Goal: Task Accomplishment & Management: Manage account settings

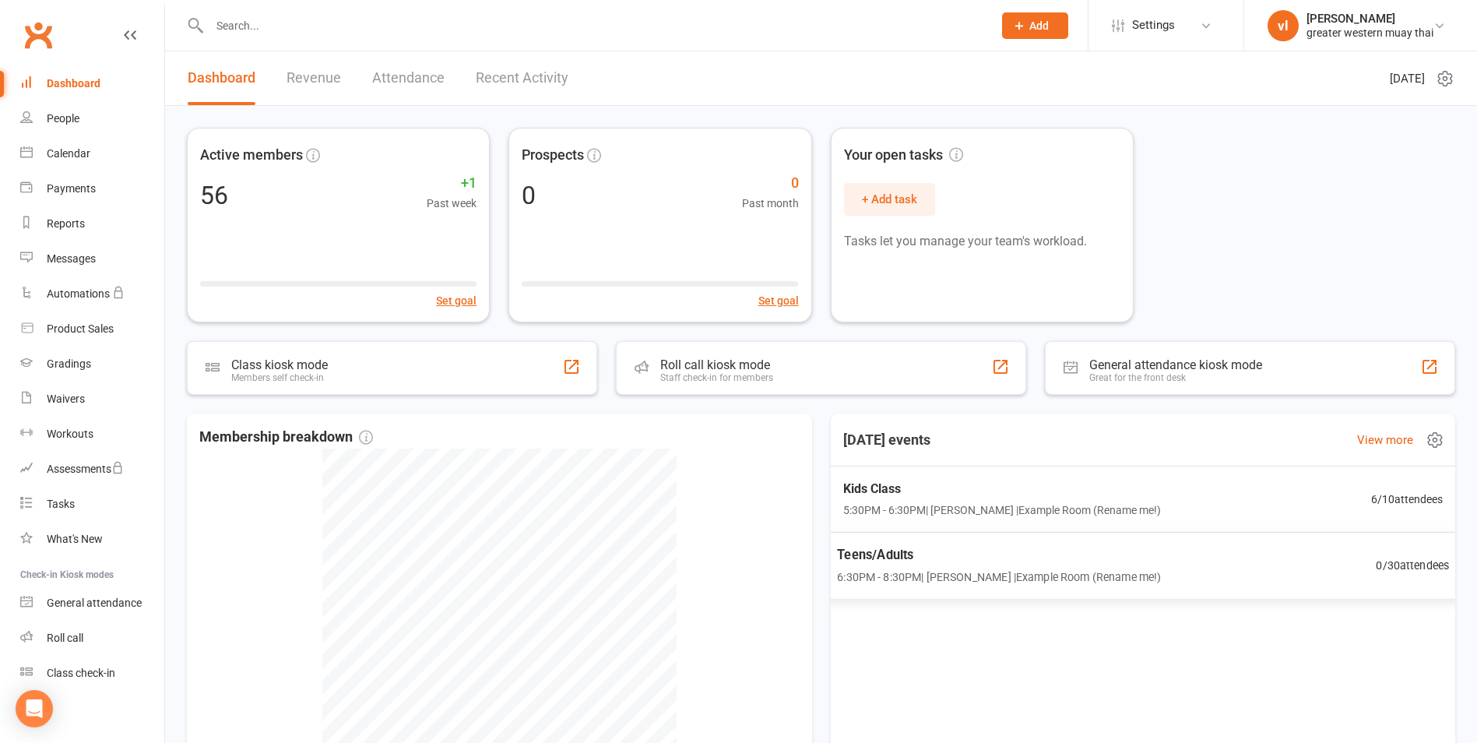
click at [895, 555] on span "Teens/Adults" at bounding box center [999, 554] width 324 height 20
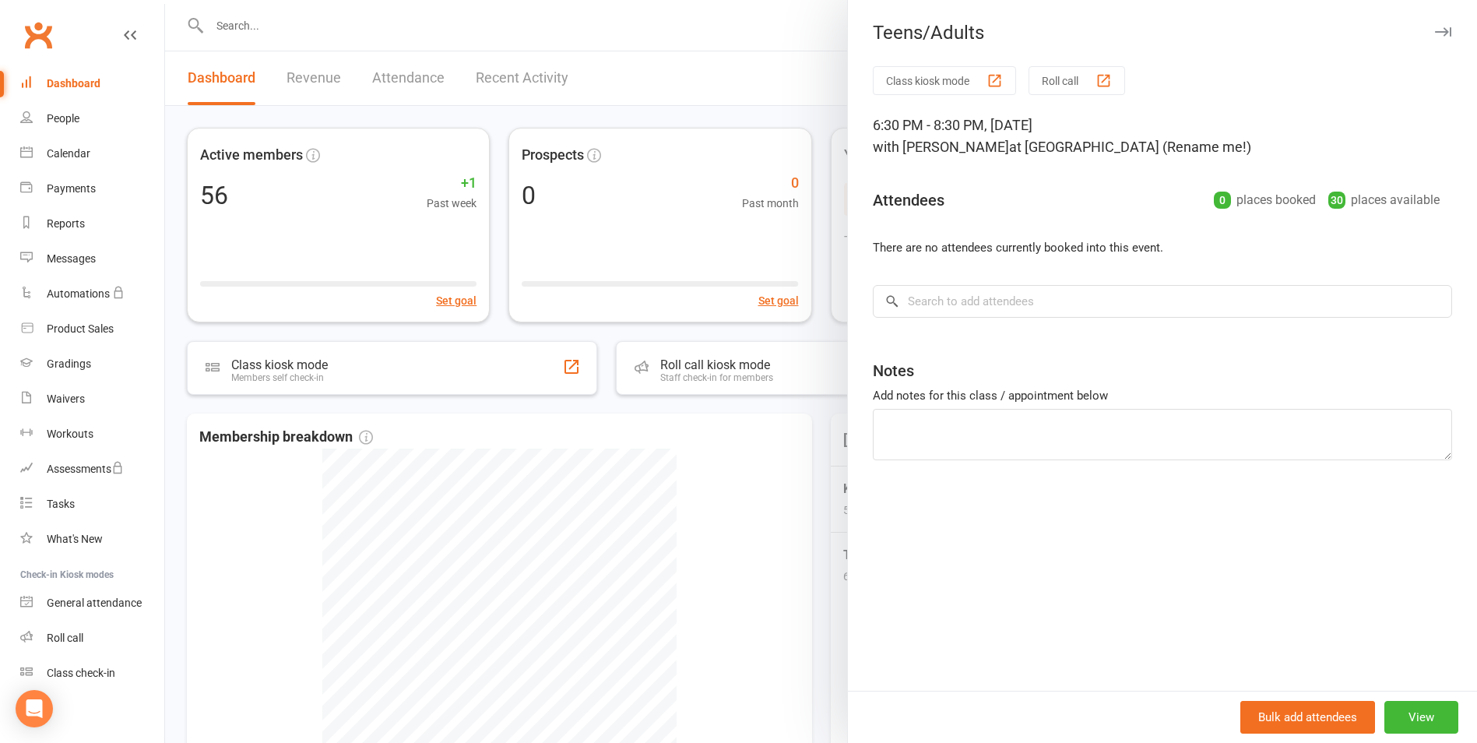
click at [650, 508] on div at bounding box center [821, 371] width 1312 height 743
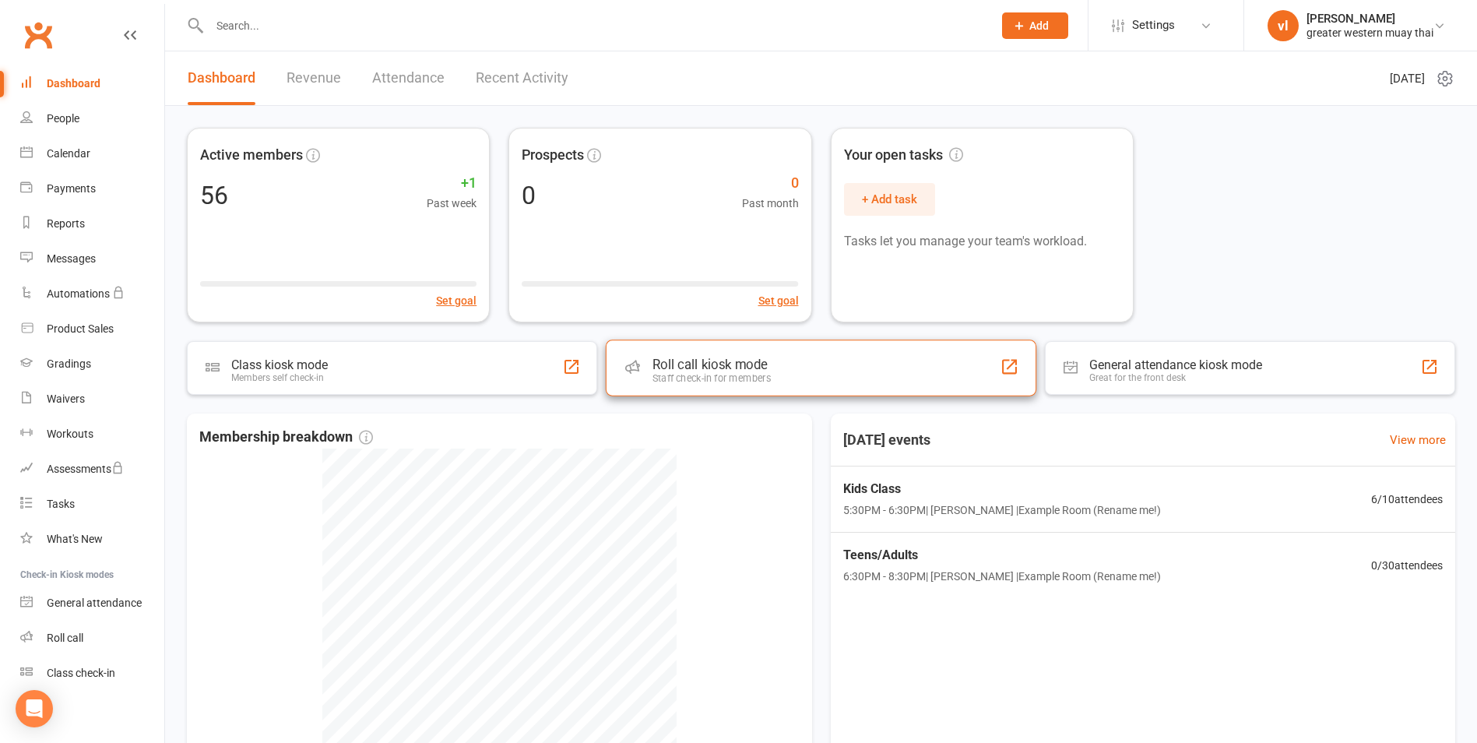
click at [893, 361] on div "Roll call kiosk mode Staff check-in for members" at bounding box center [821, 367] width 431 height 56
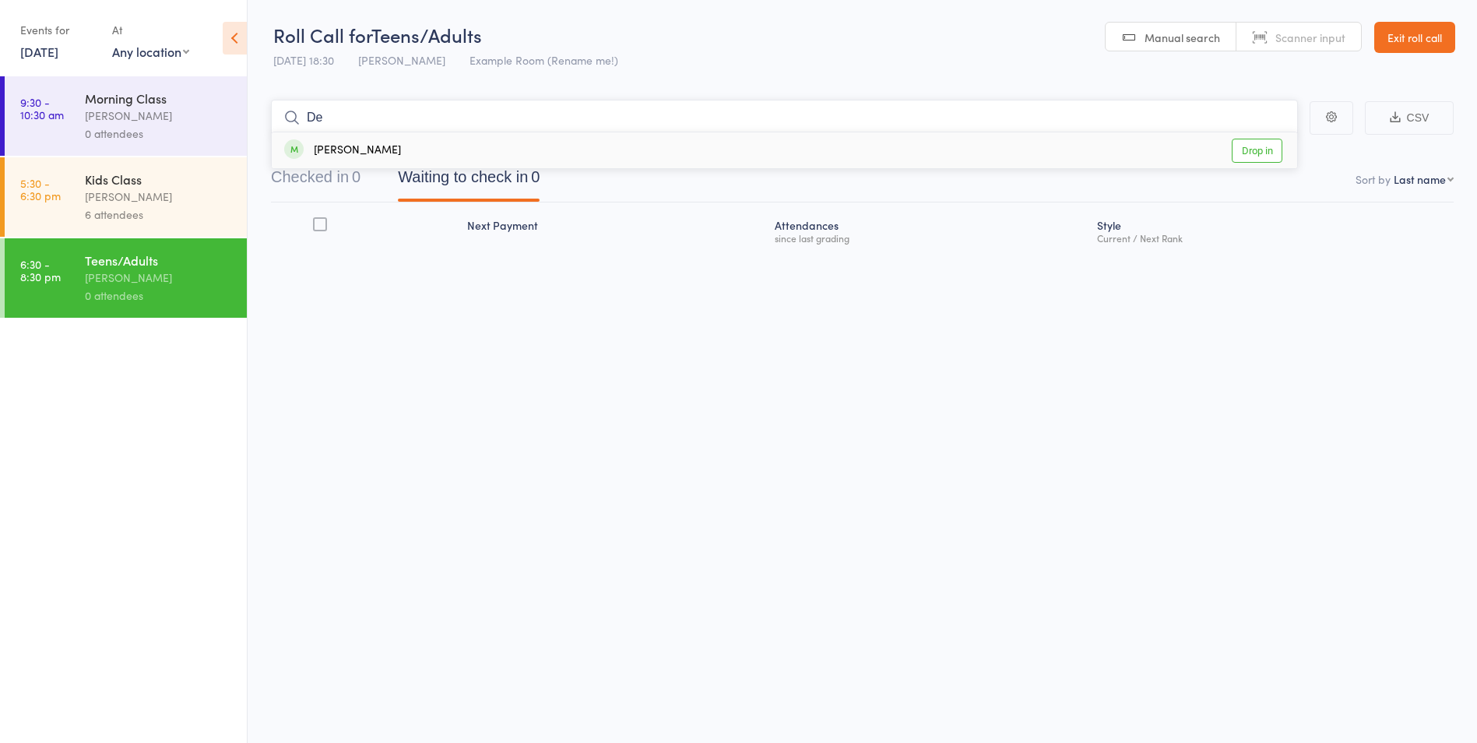
type input "De"
click at [290, 148] on span at bounding box center [293, 148] width 19 height 19
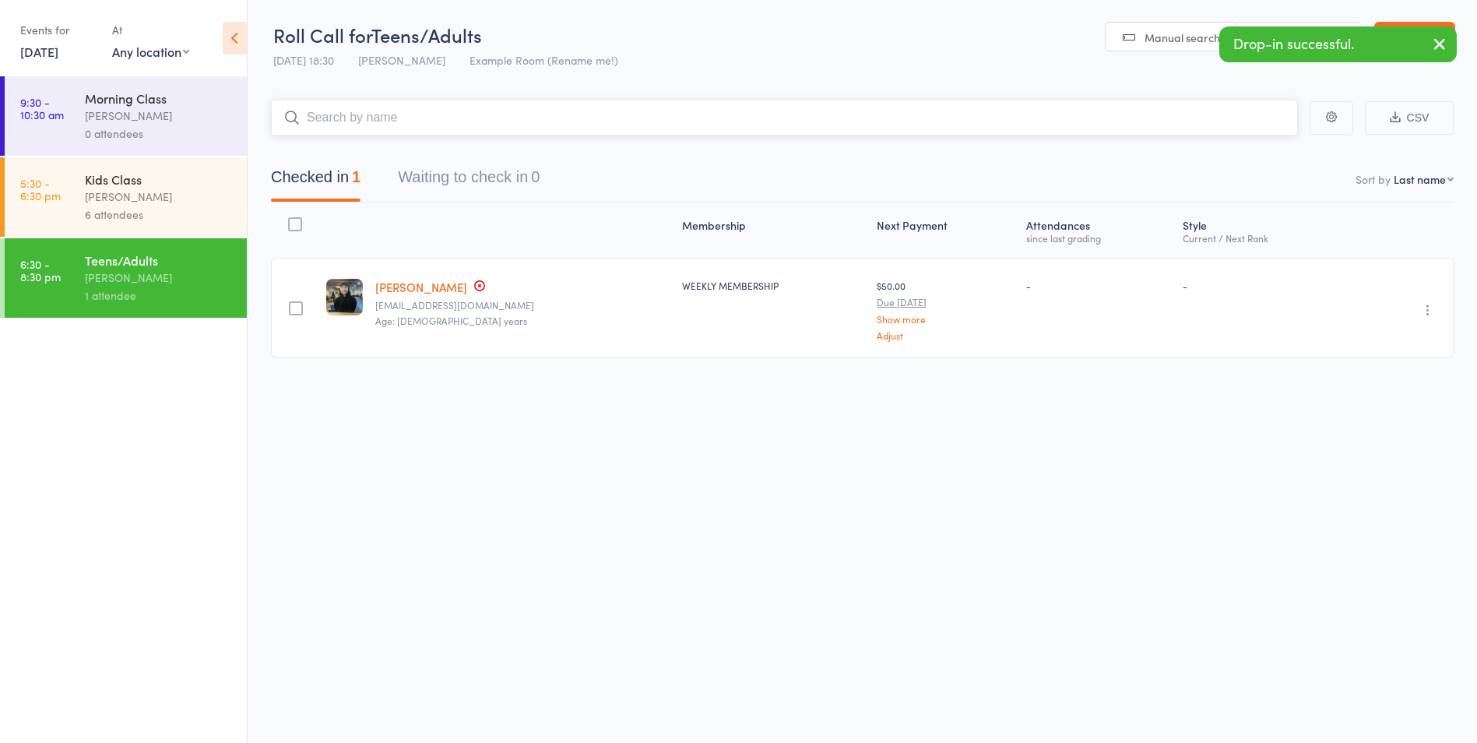
click at [316, 120] on input "search" at bounding box center [784, 118] width 1027 height 36
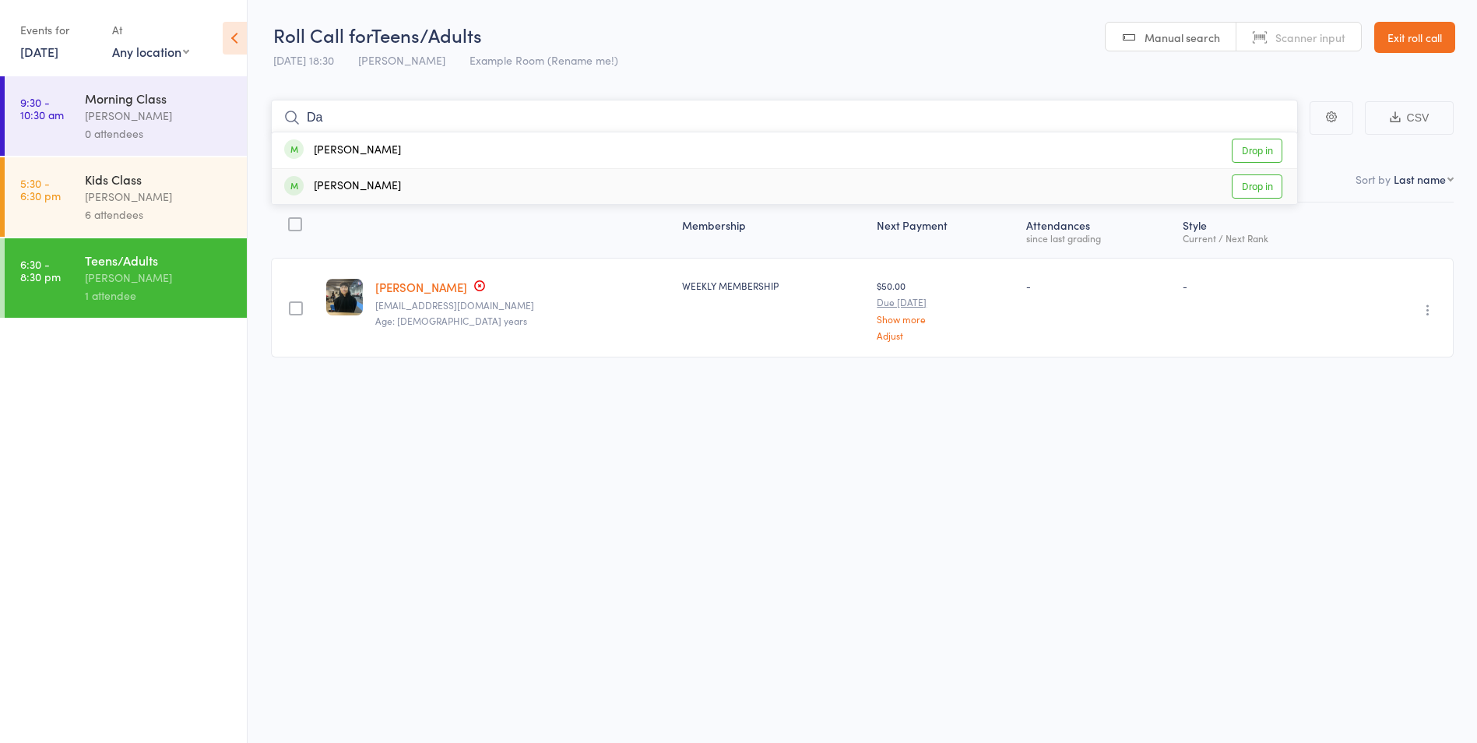
type input "Da"
click at [377, 192] on div "Damien Lay Drop in" at bounding box center [784, 186] width 1025 height 35
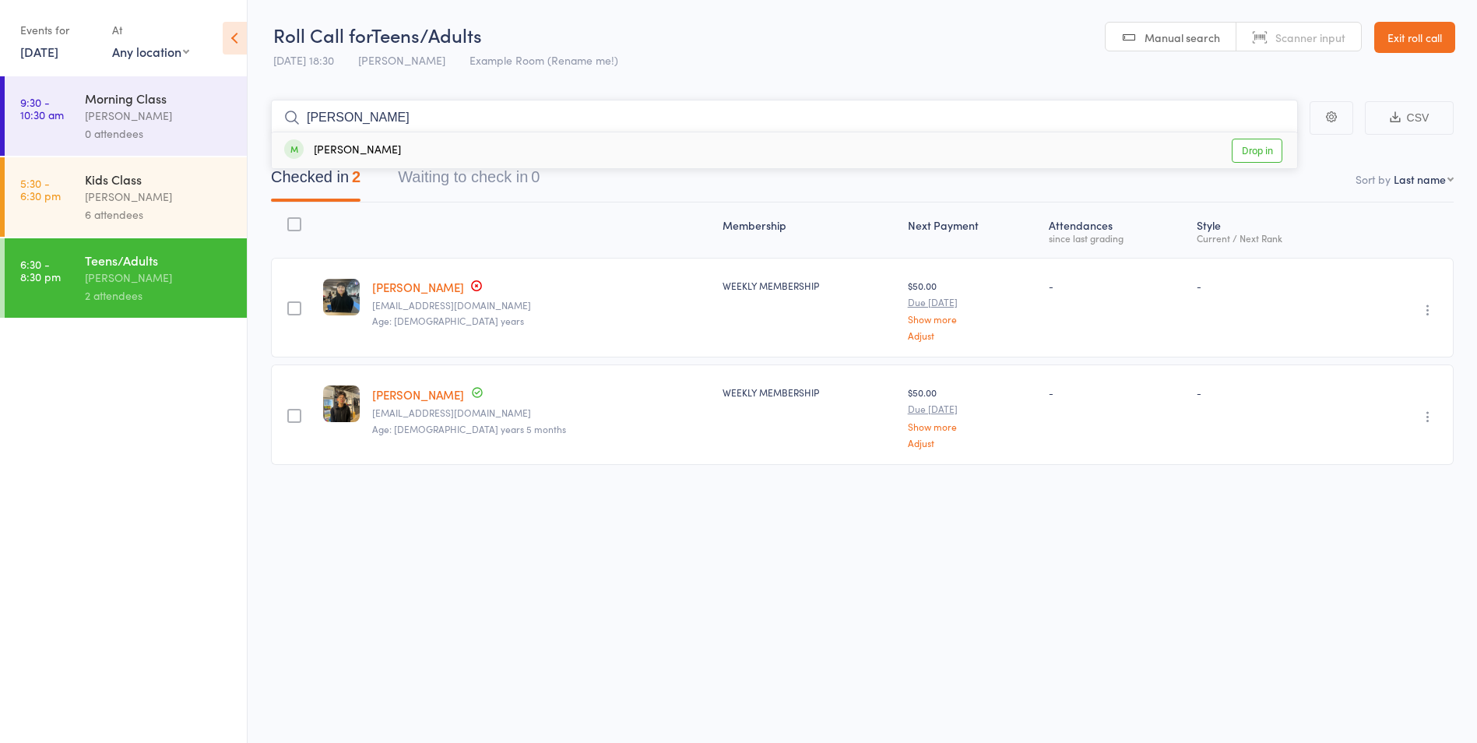
type input "Kevin"
click at [378, 152] on div "Kevin Huynh Drop in" at bounding box center [784, 150] width 1025 height 36
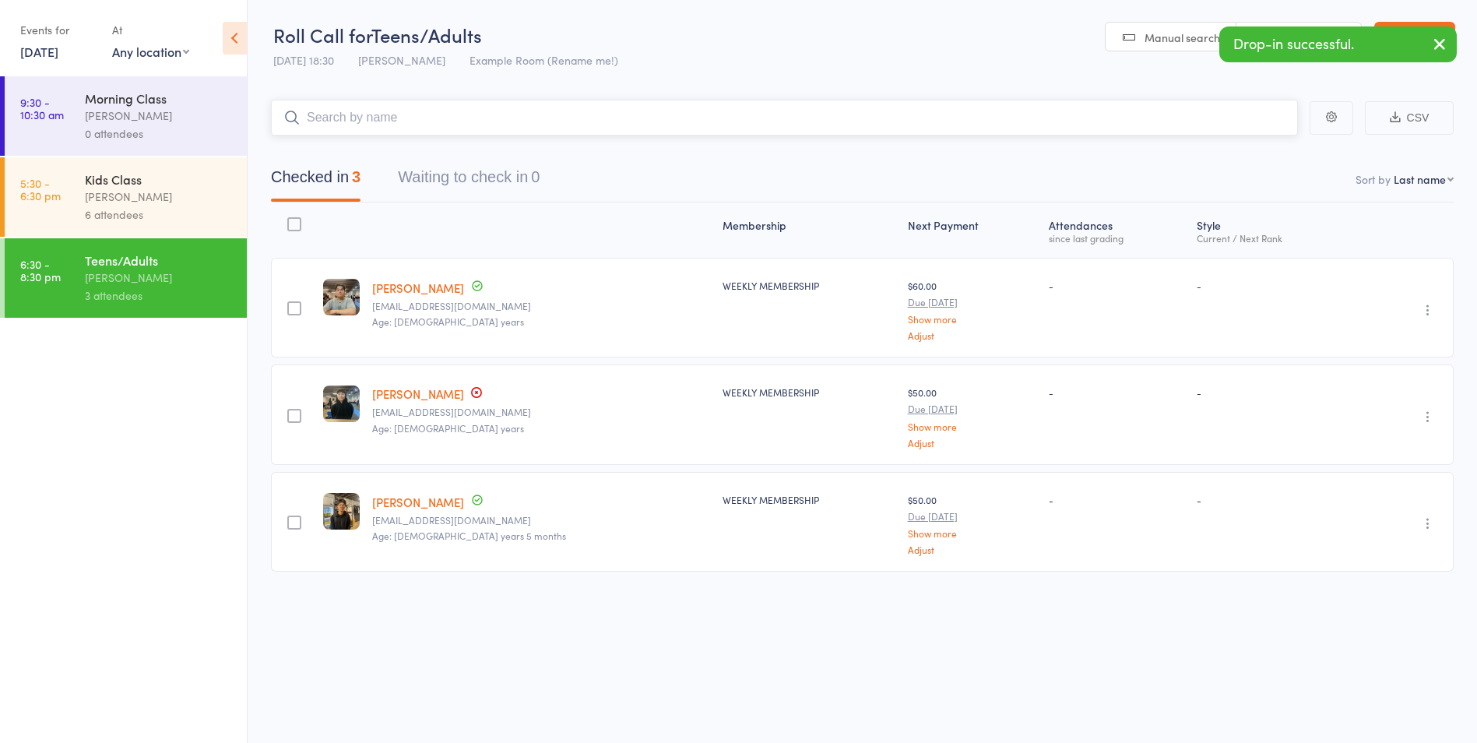
click at [354, 119] on input "search" at bounding box center [784, 118] width 1027 height 36
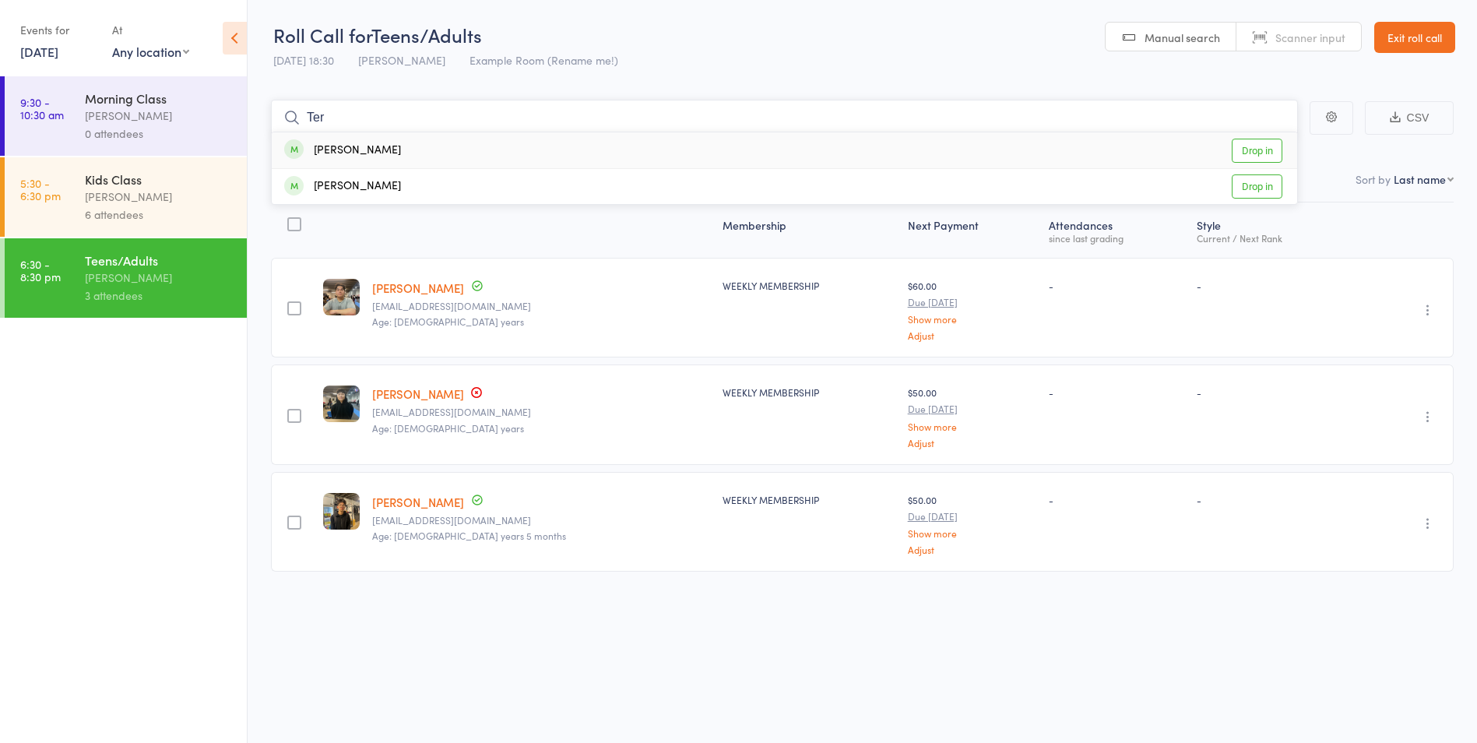
type input "Ter"
click at [361, 156] on div "Terry Mihailidis" at bounding box center [342, 151] width 117 height 18
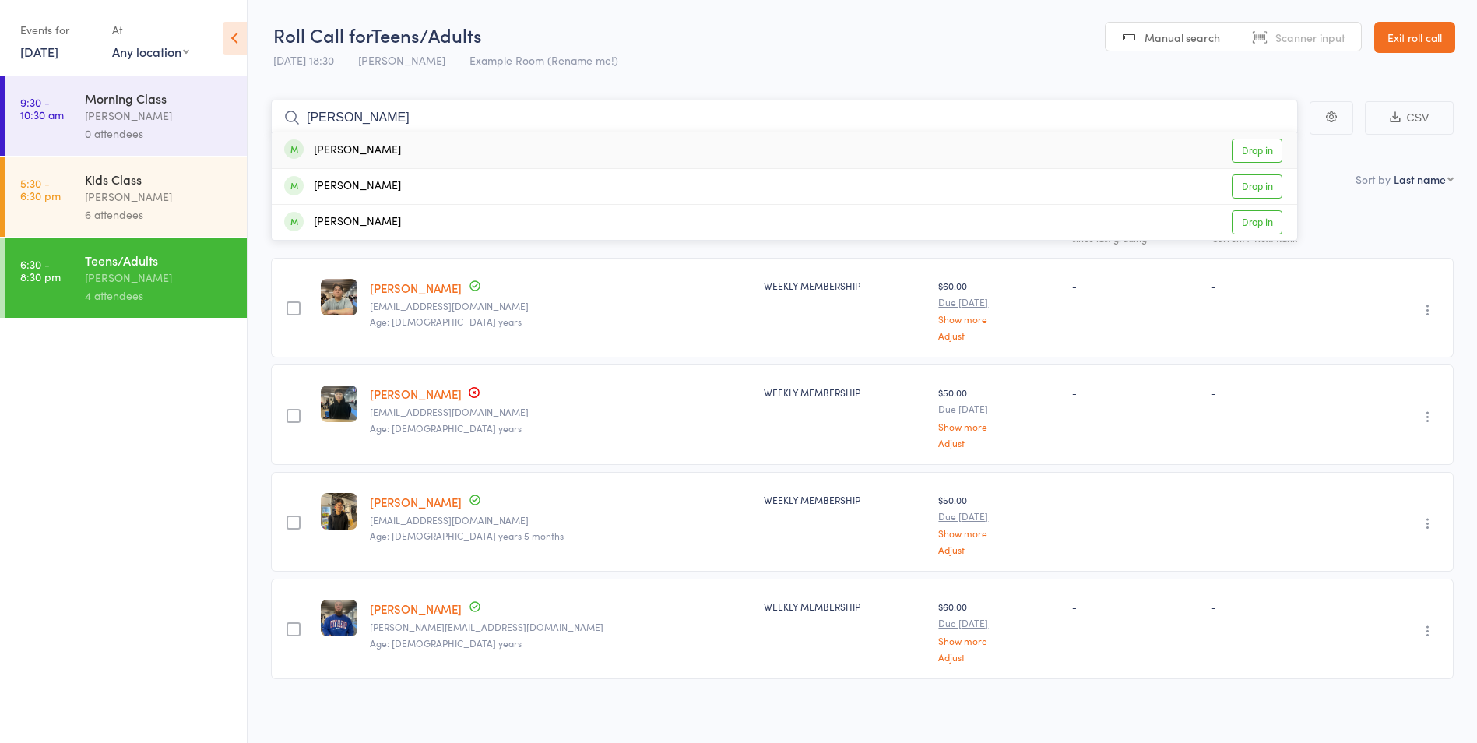
type input "Jos"
click at [389, 155] on div "Joso Jovanovic Drop in" at bounding box center [784, 150] width 1025 height 36
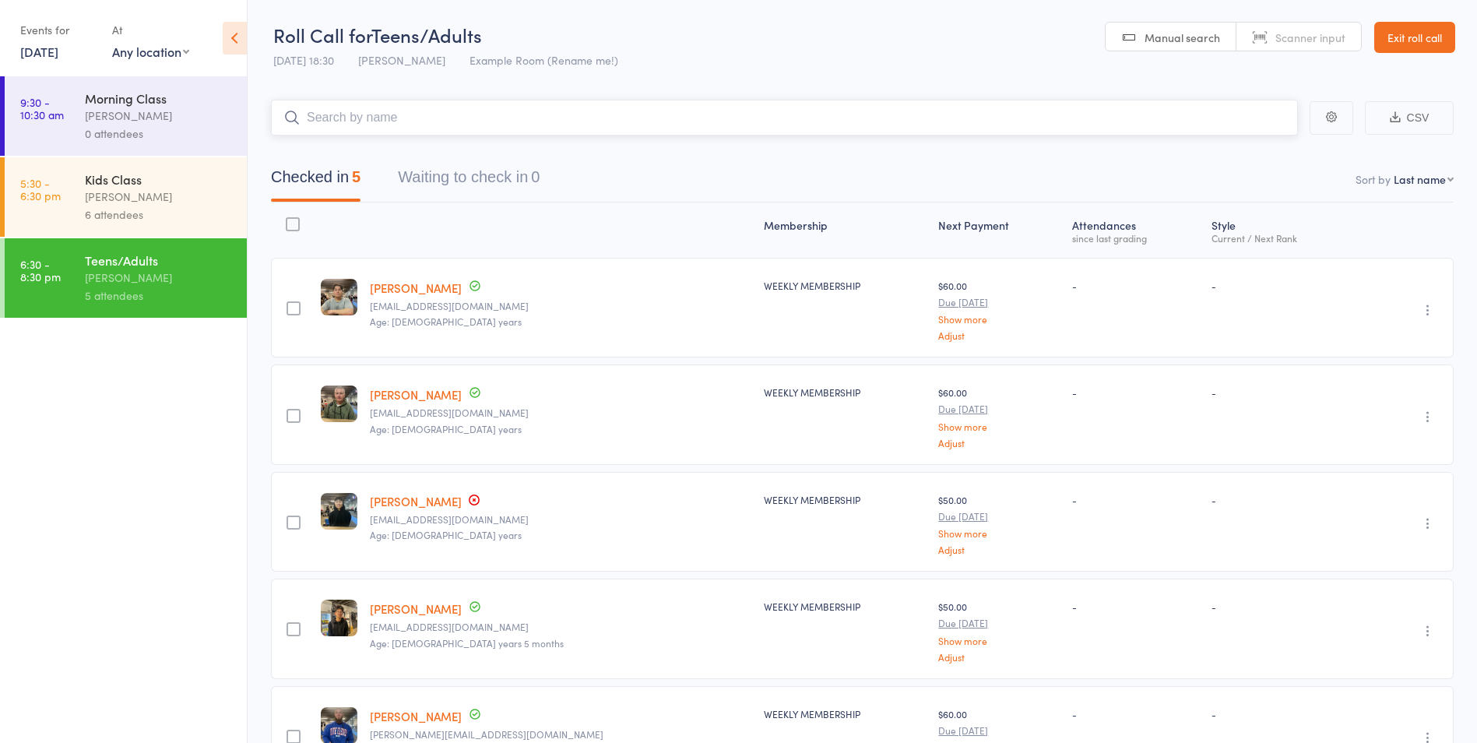
click at [428, 114] on input "search" at bounding box center [784, 118] width 1027 height 36
type input "Tarena"
click at [427, 188] on div "Taireina Cooper Drop in" at bounding box center [784, 186] width 1025 height 35
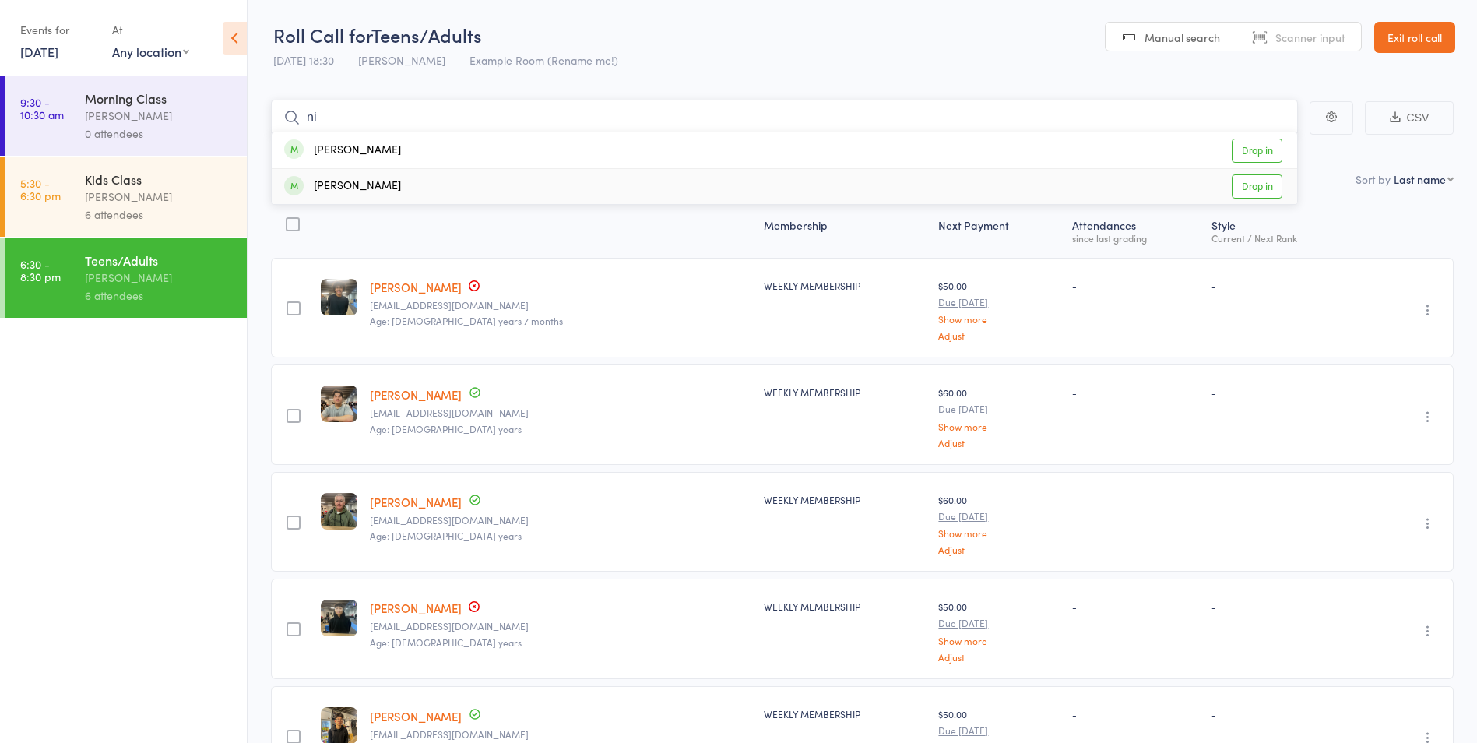
type input "ni"
click at [431, 194] on div "Nikolas Do Drop in" at bounding box center [784, 186] width 1025 height 35
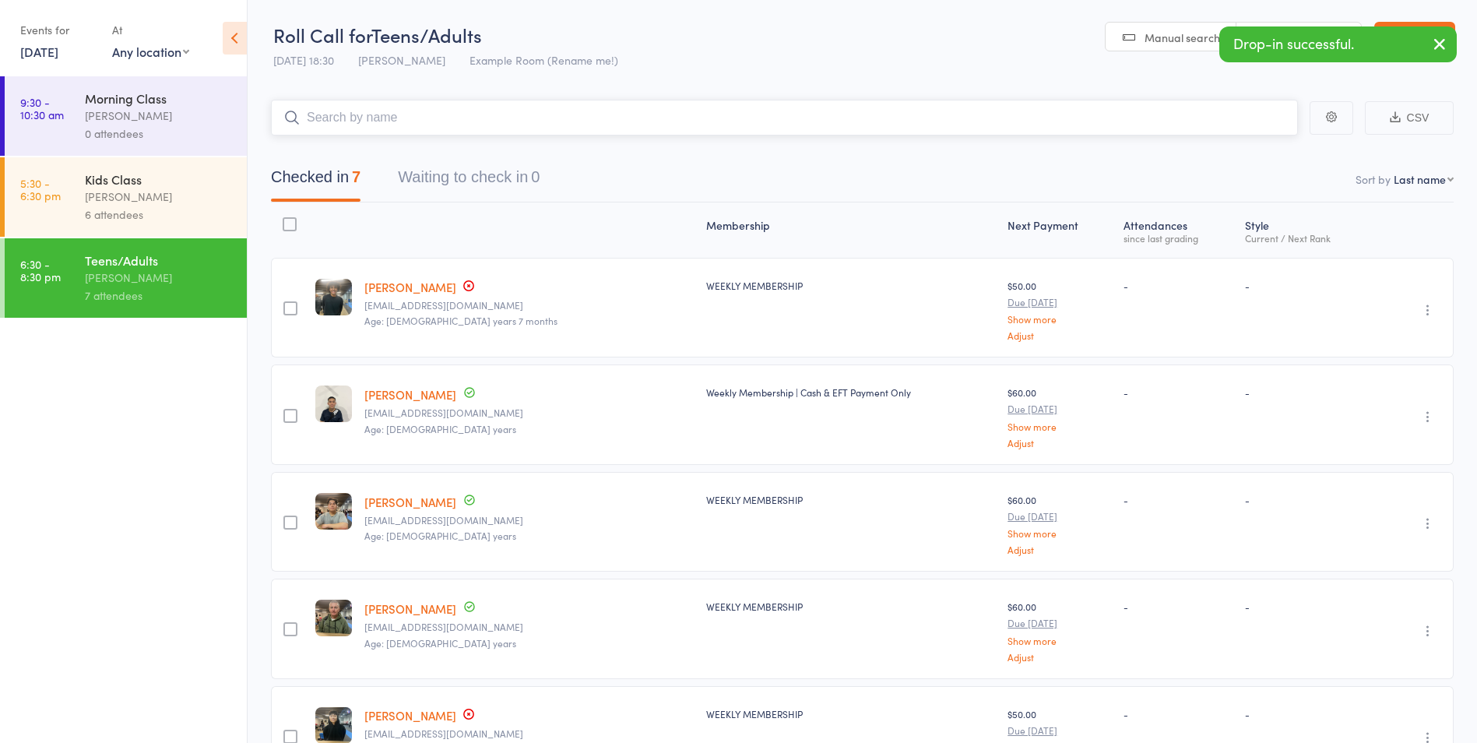
click at [359, 116] on input "search" at bounding box center [784, 118] width 1027 height 36
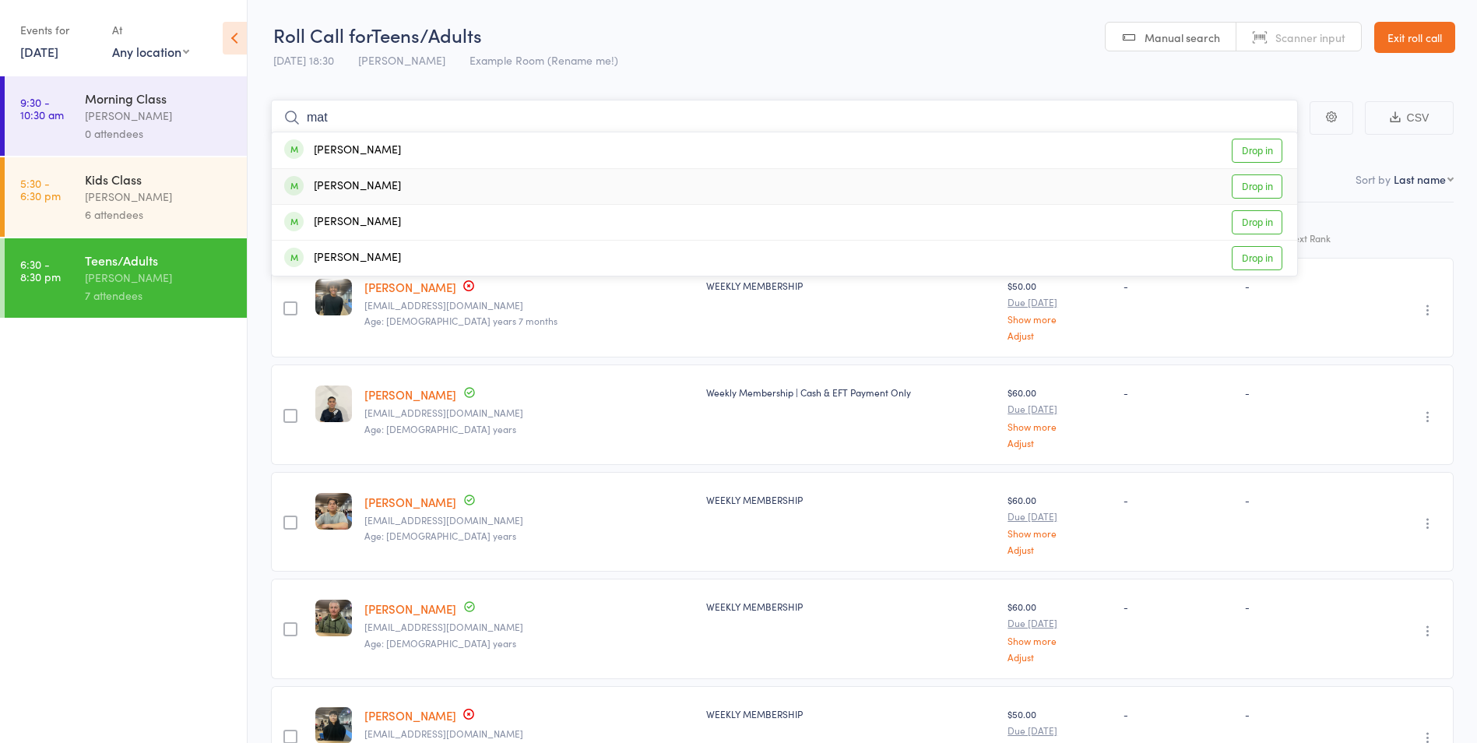
type input "mat"
click at [401, 188] on div "Matthew Cierpisz Drop in" at bounding box center [784, 186] width 1025 height 35
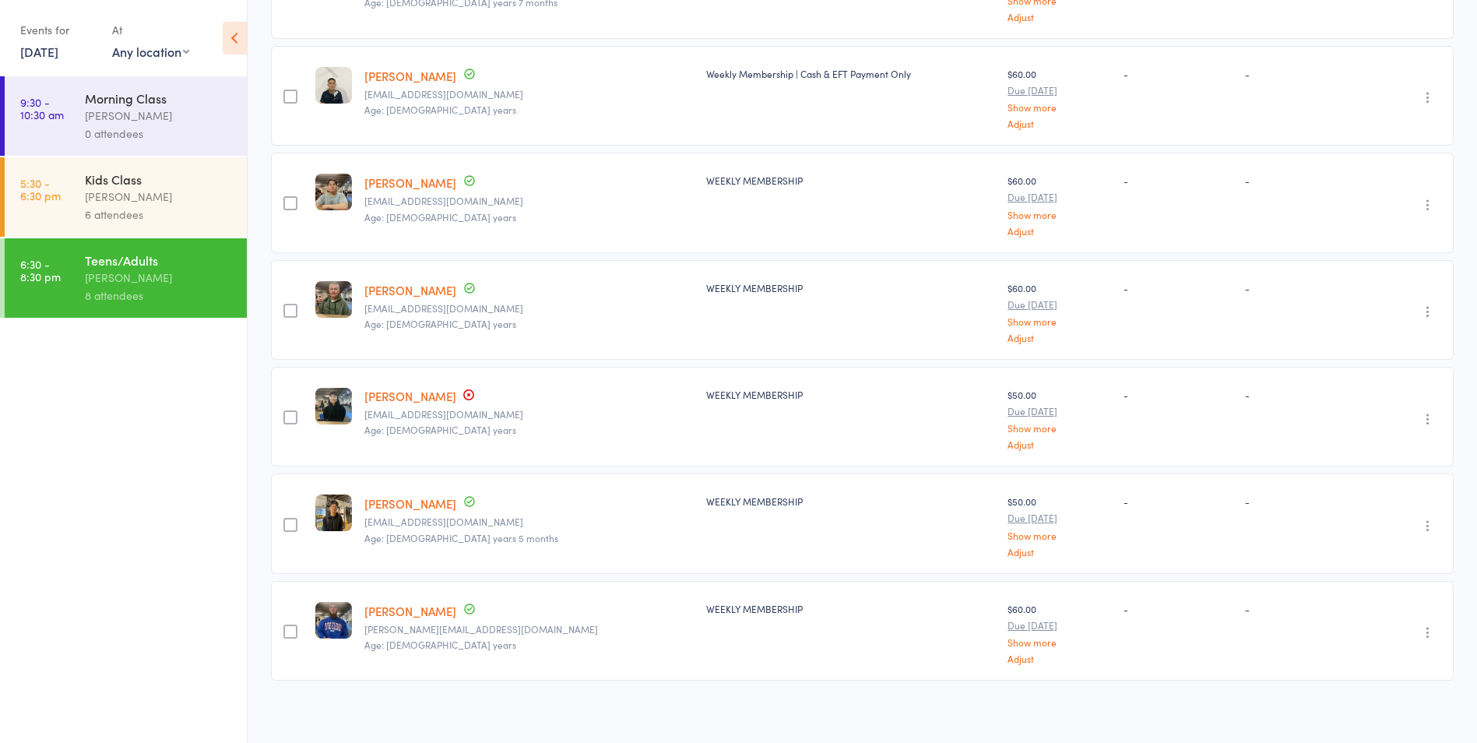
scroll to position [427, 0]
click at [294, 628] on div at bounding box center [290, 631] width 14 height 14
click at [287, 626] on input "checkbox" at bounding box center [287, 626] width 0 height 0
click at [1303, 710] on button "Remove" at bounding box center [1306, 711] width 70 height 33
click at [294, 624] on div at bounding box center [290, 631] width 14 height 14
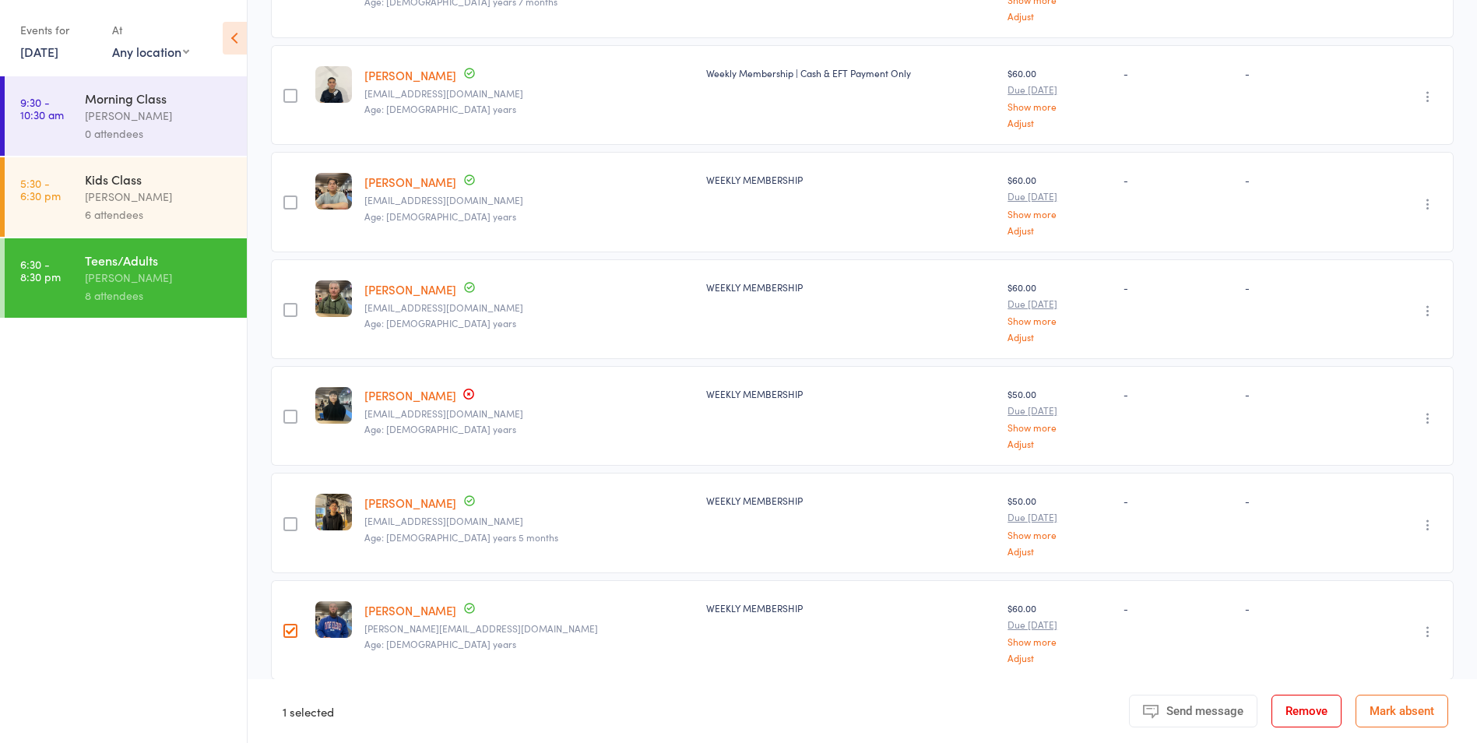
click at [287, 626] on input "checkbox" at bounding box center [287, 626] width 0 height 0
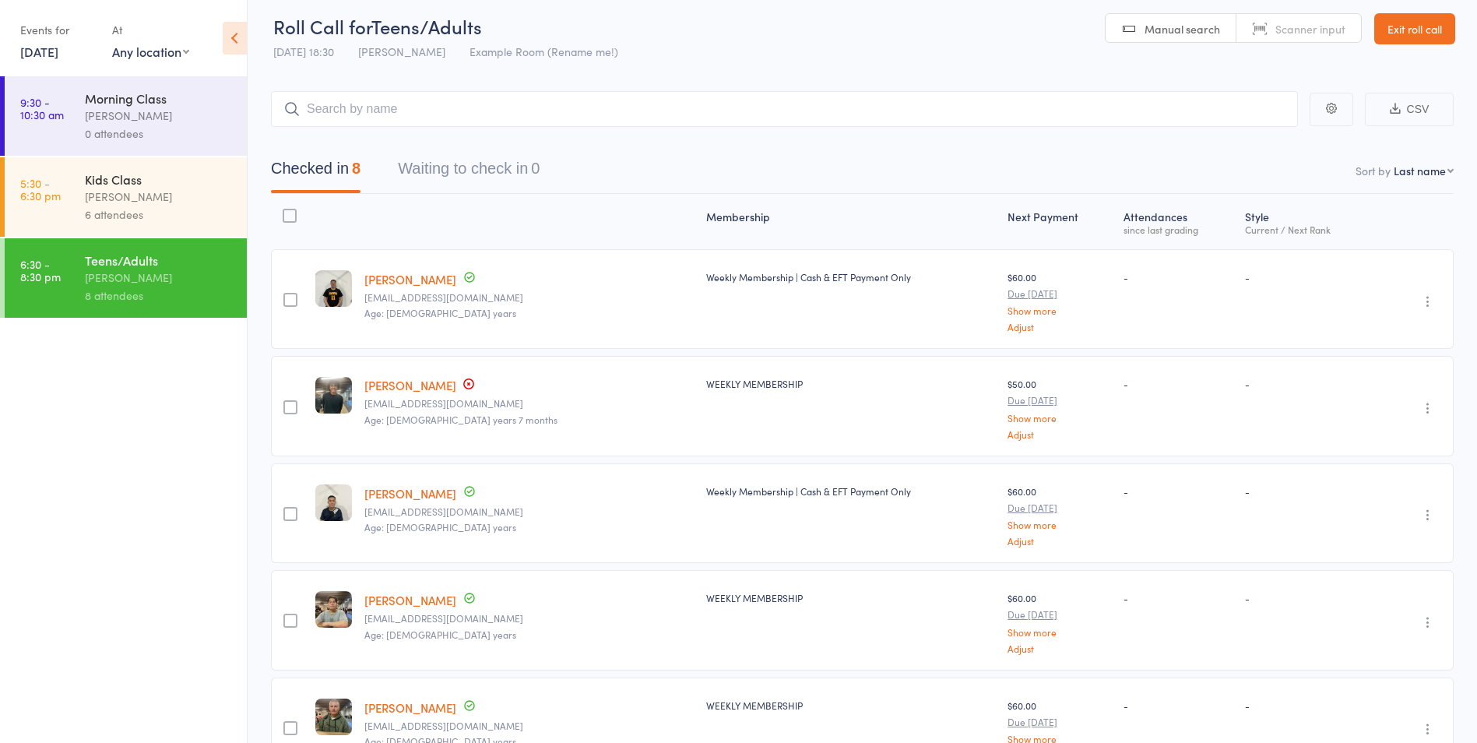
scroll to position [0, 0]
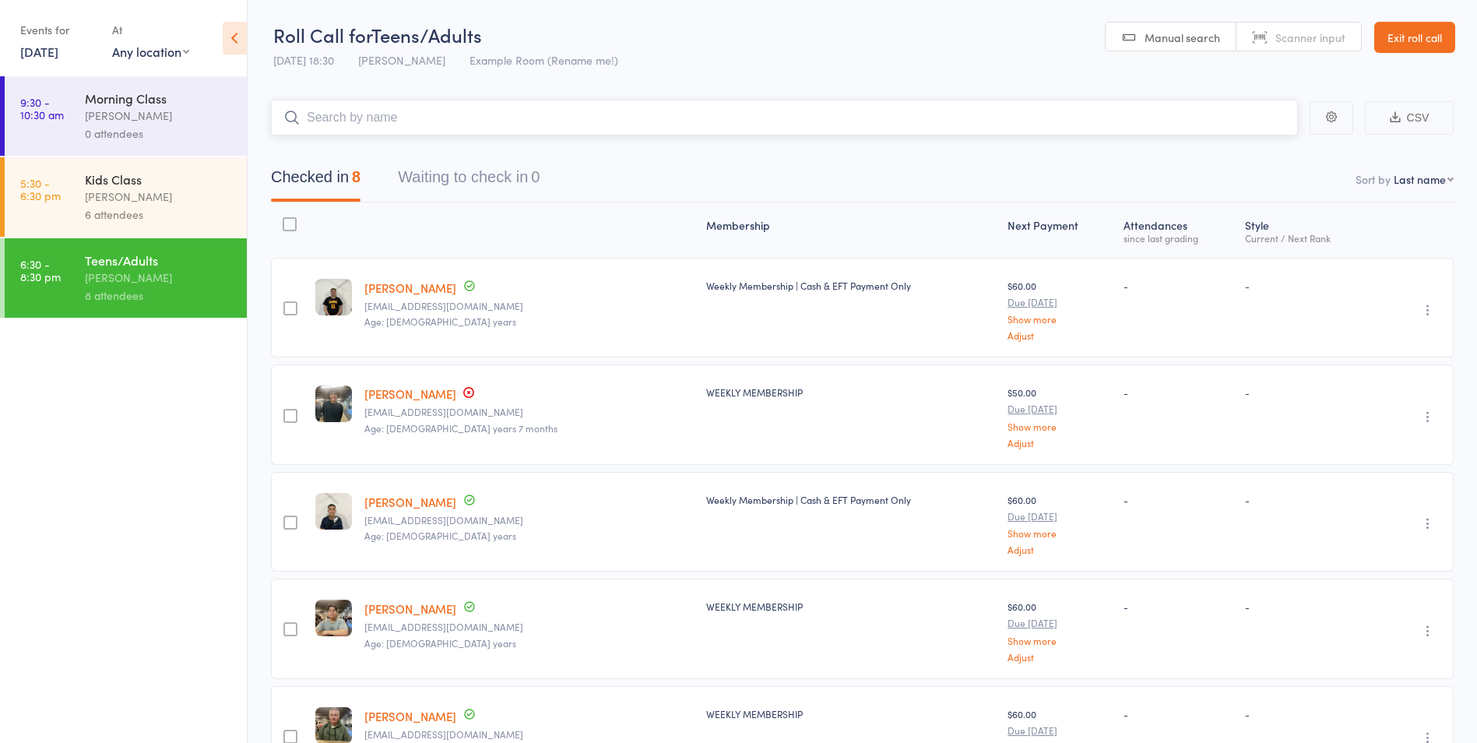
click at [385, 116] on input "search" at bounding box center [784, 118] width 1027 height 36
click at [409, 121] on input "search" at bounding box center [784, 118] width 1027 height 36
click at [194, 104] on div "Morning Class" at bounding box center [159, 98] width 149 height 17
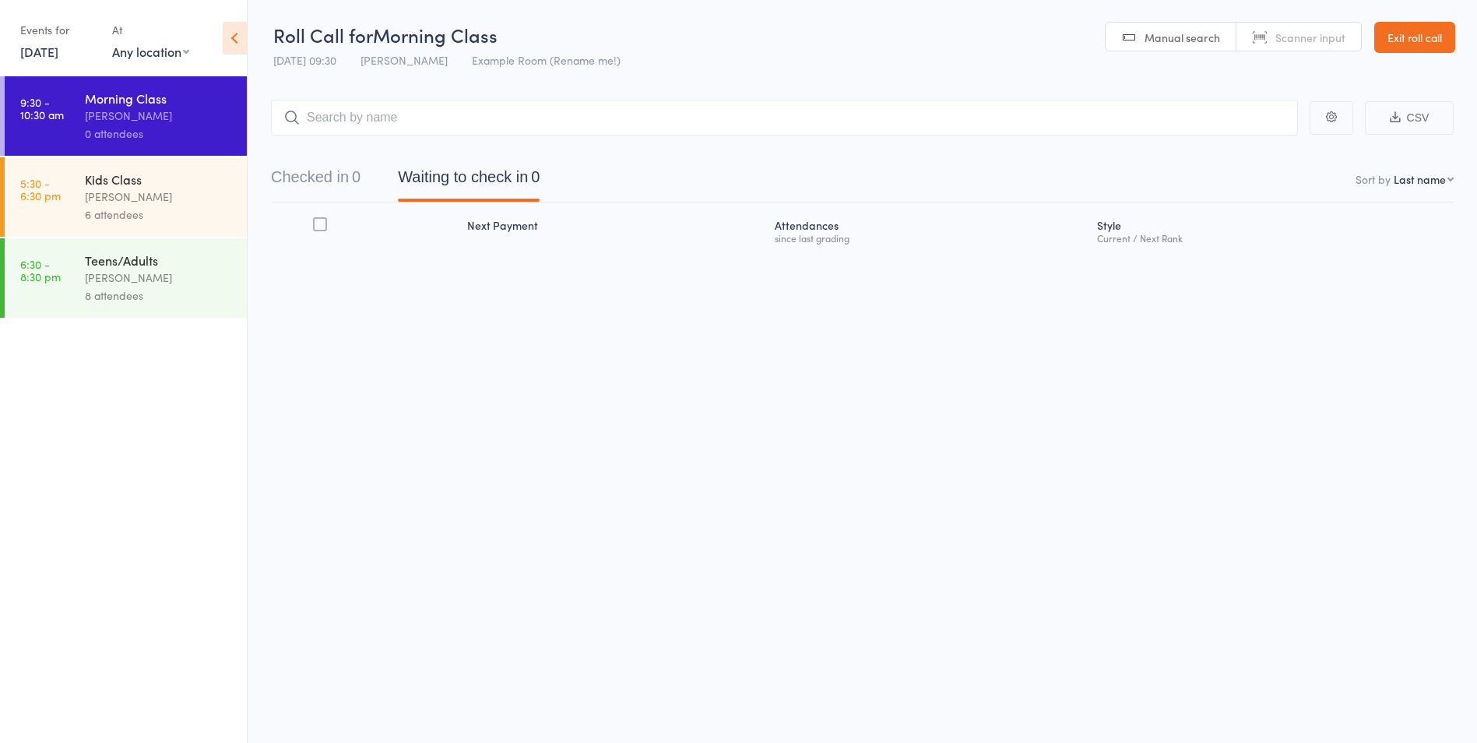
click at [127, 273] on div "[PERSON_NAME]" at bounding box center [159, 278] width 149 height 18
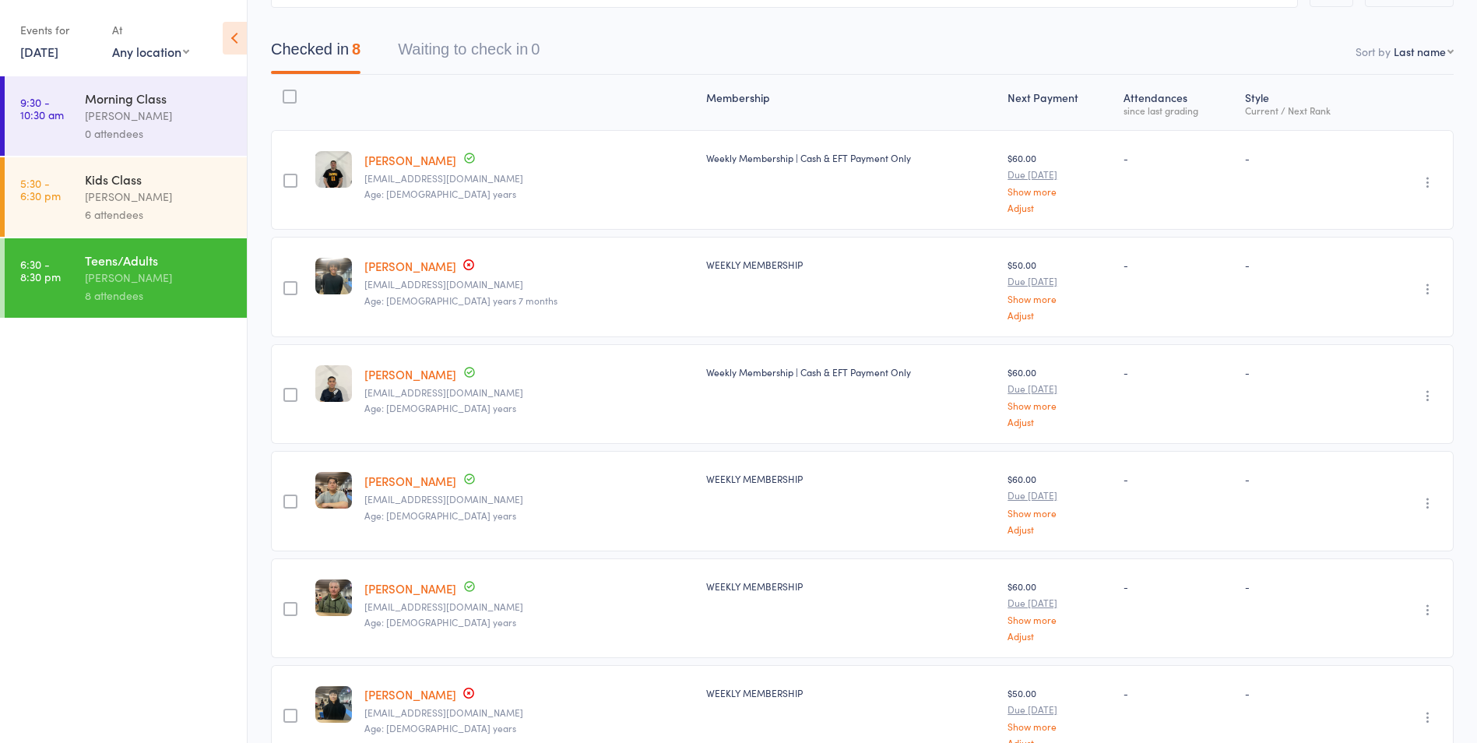
scroll to position [427, 0]
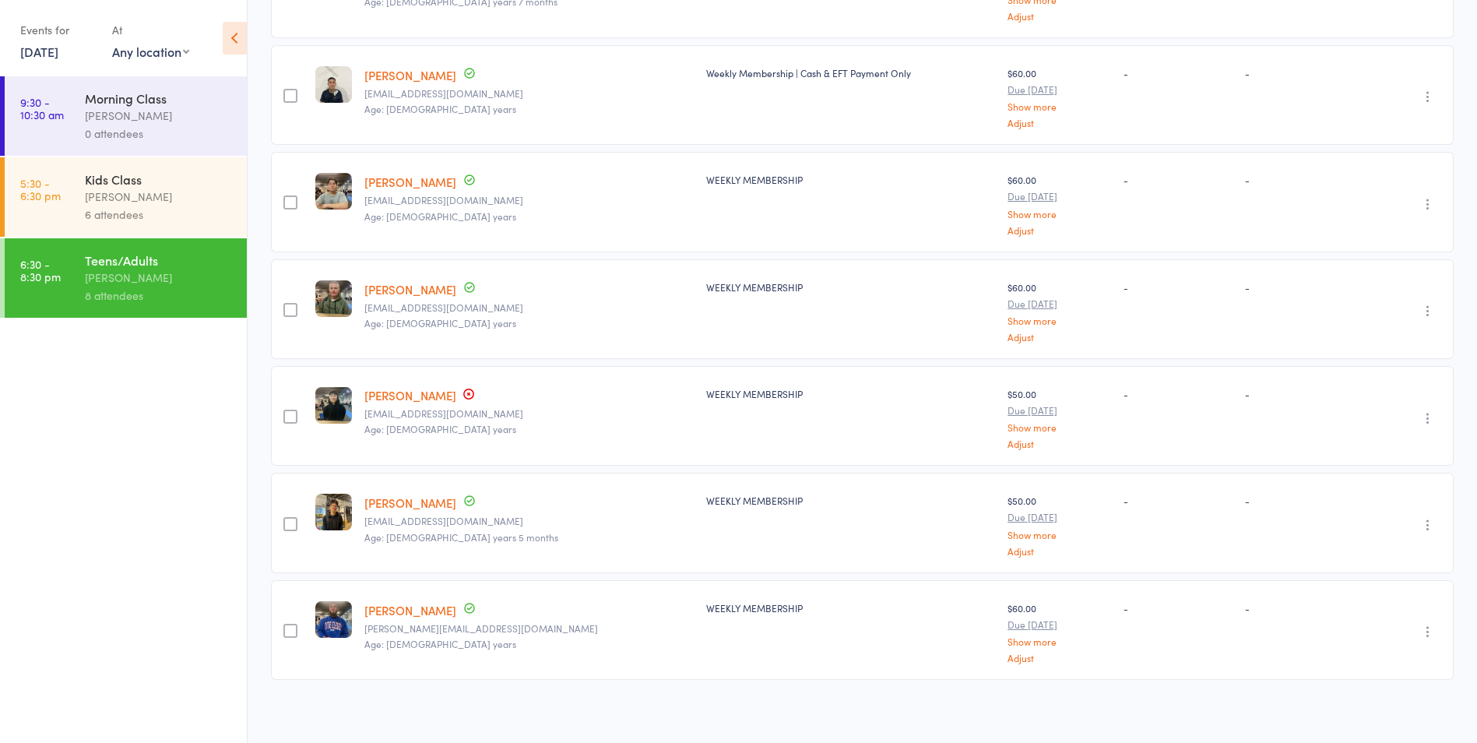
click at [1432, 626] on icon "button" at bounding box center [1428, 632] width 16 height 16
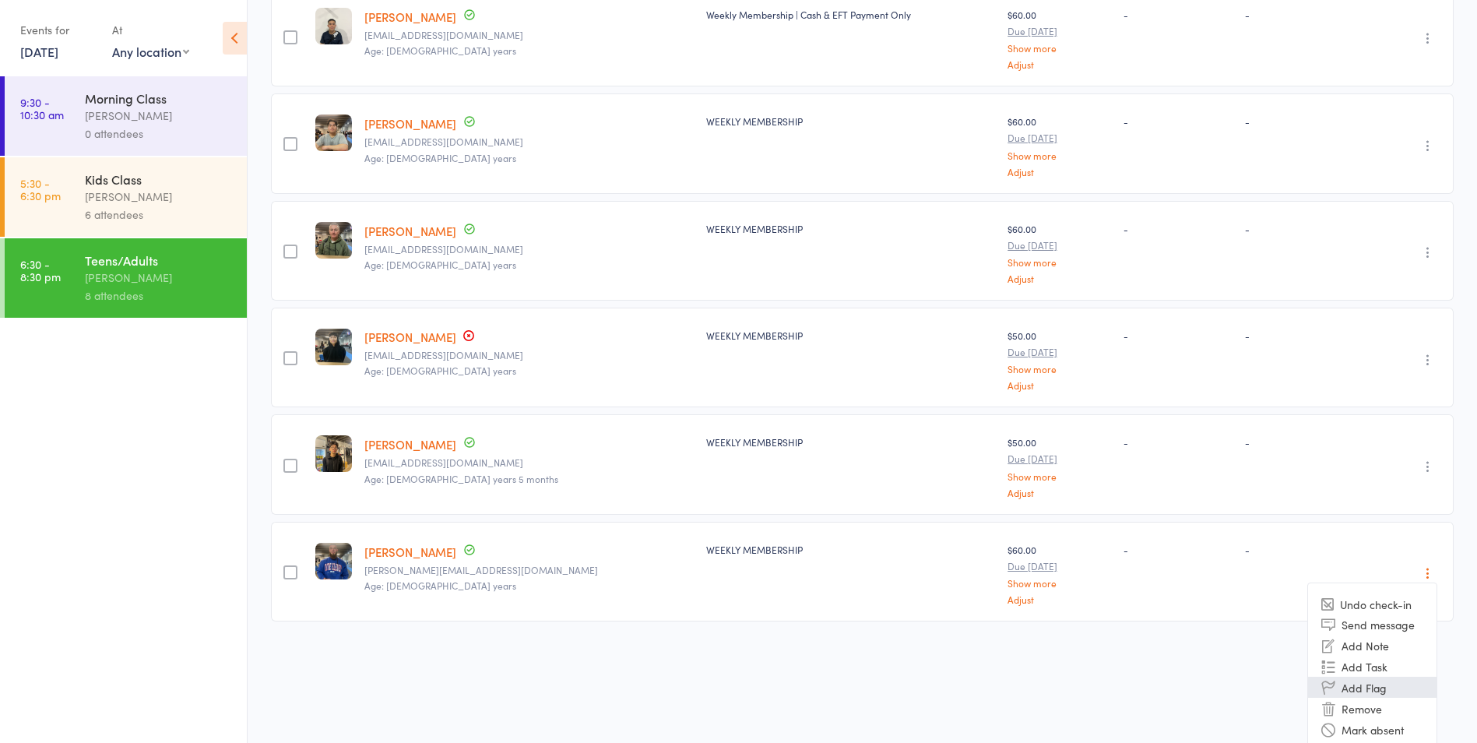
scroll to position [488, 0]
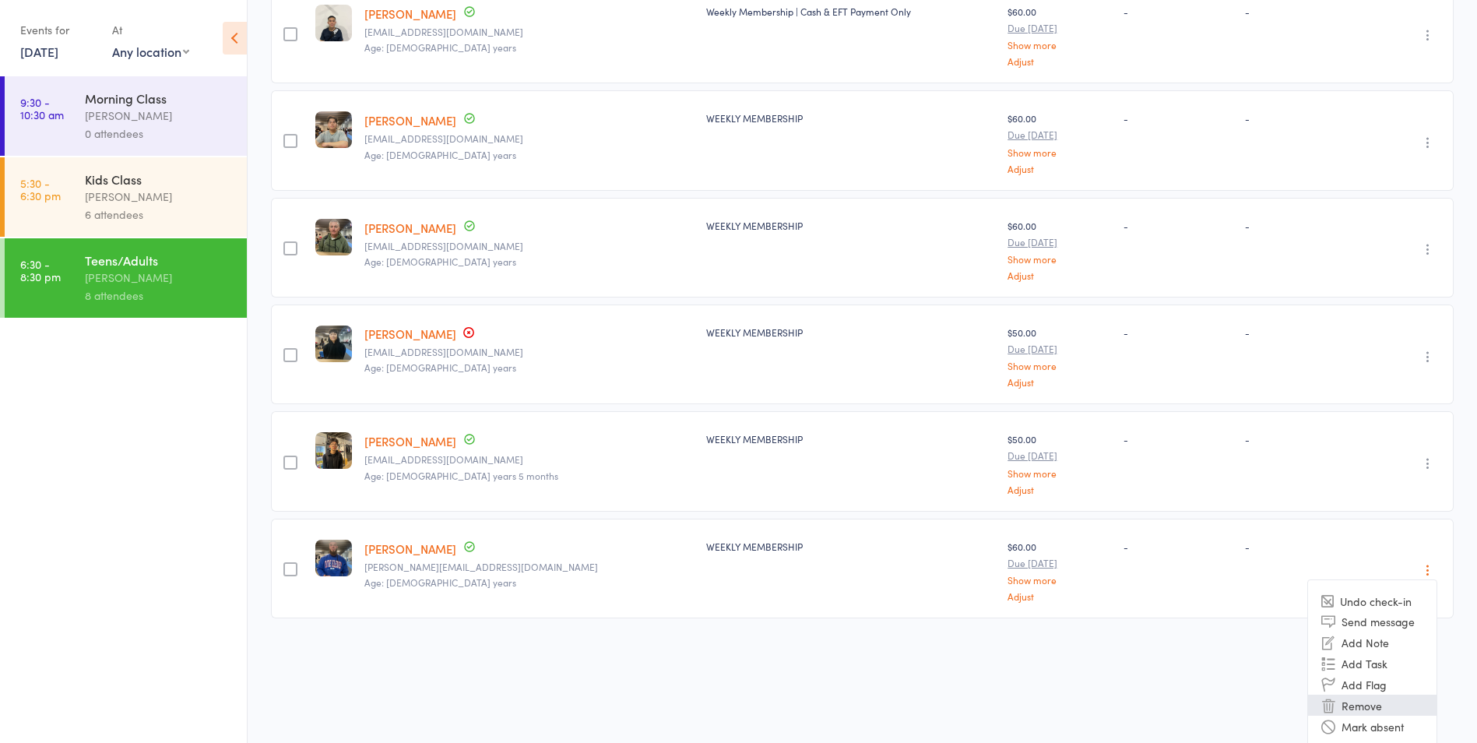
click at [1389, 704] on li "Remove" at bounding box center [1372, 705] width 128 height 21
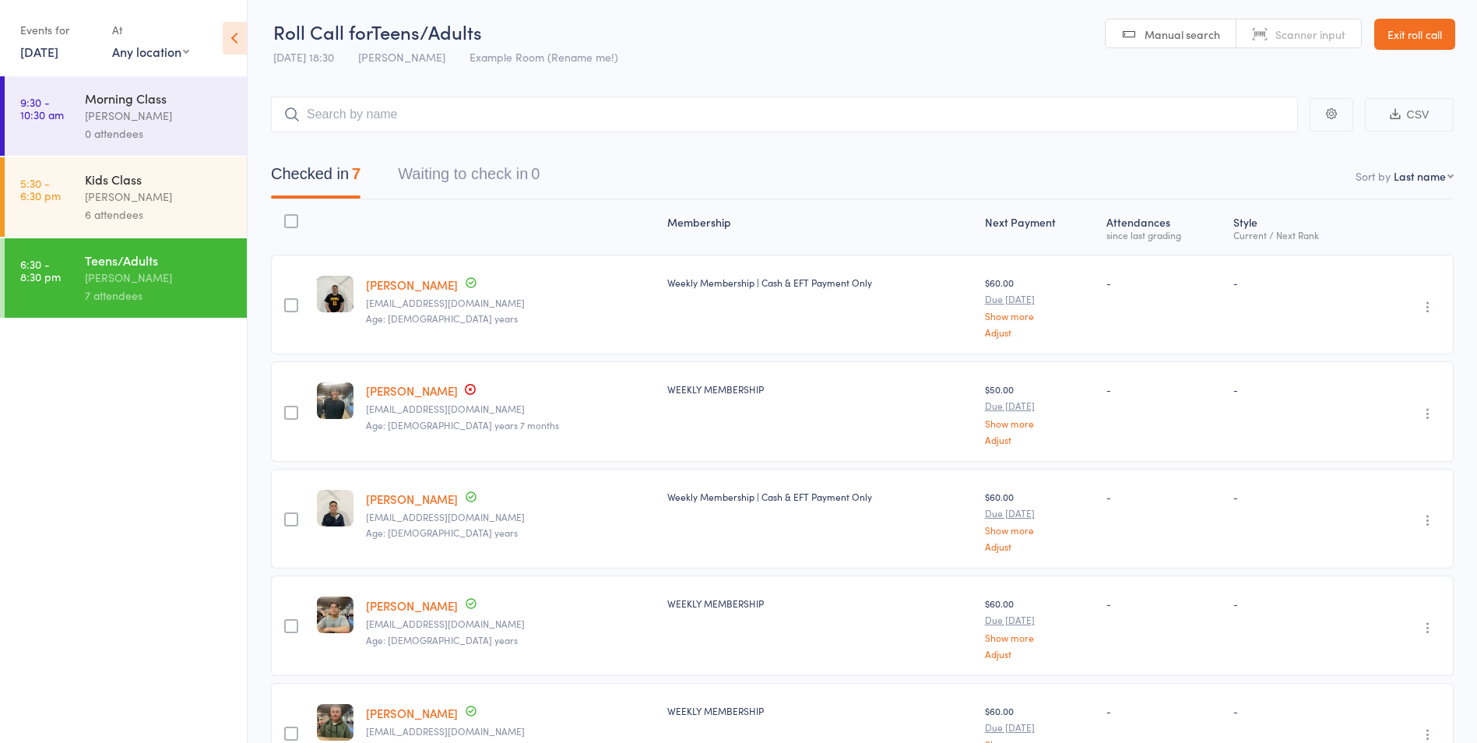
scroll to position [0, 0]
click at [318, 127] on input "search" at bounding box center [784, 118] width 1027 height 36
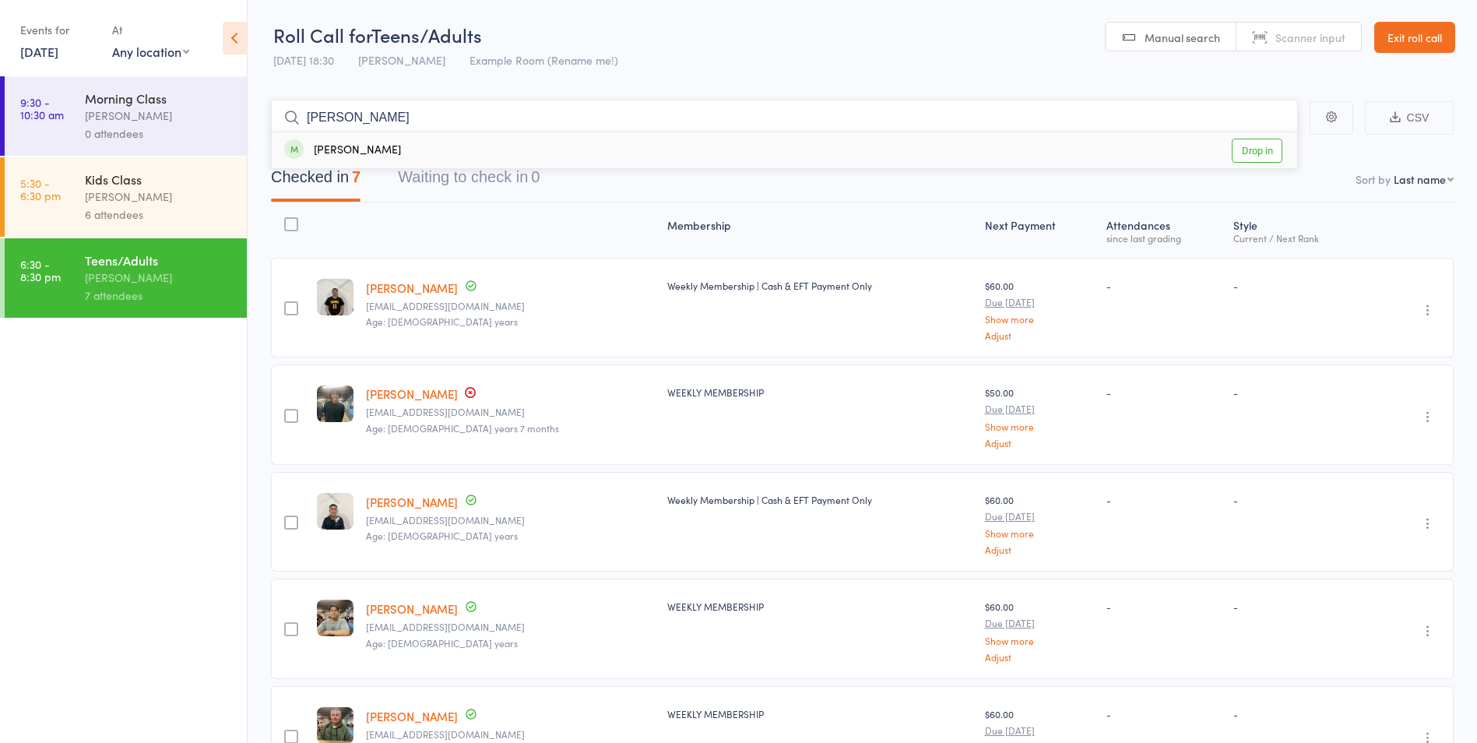
type input "jay"
click at [289, 147] on span at bounding box center [293, 148] width 19 height 19
type input "Arma"
click at [291, 153] on span at bounding box center [293, 148] width 19 height 19
click at [1420, 37] on link "Exit roll call" at bounding box center [1414, 37] width 81 height 31
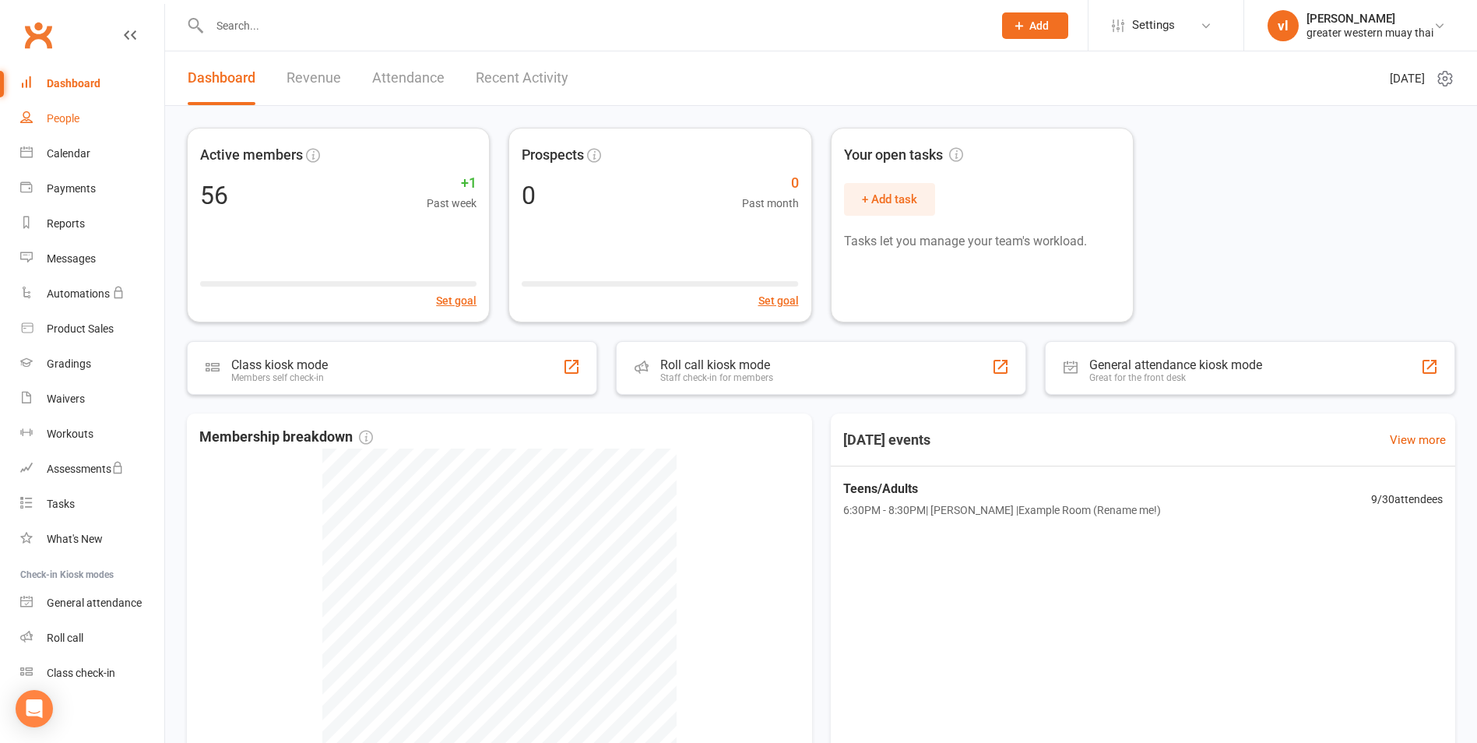
click at [67, 119] on div "People" at bounding box center [63, 118] width 33 height 12
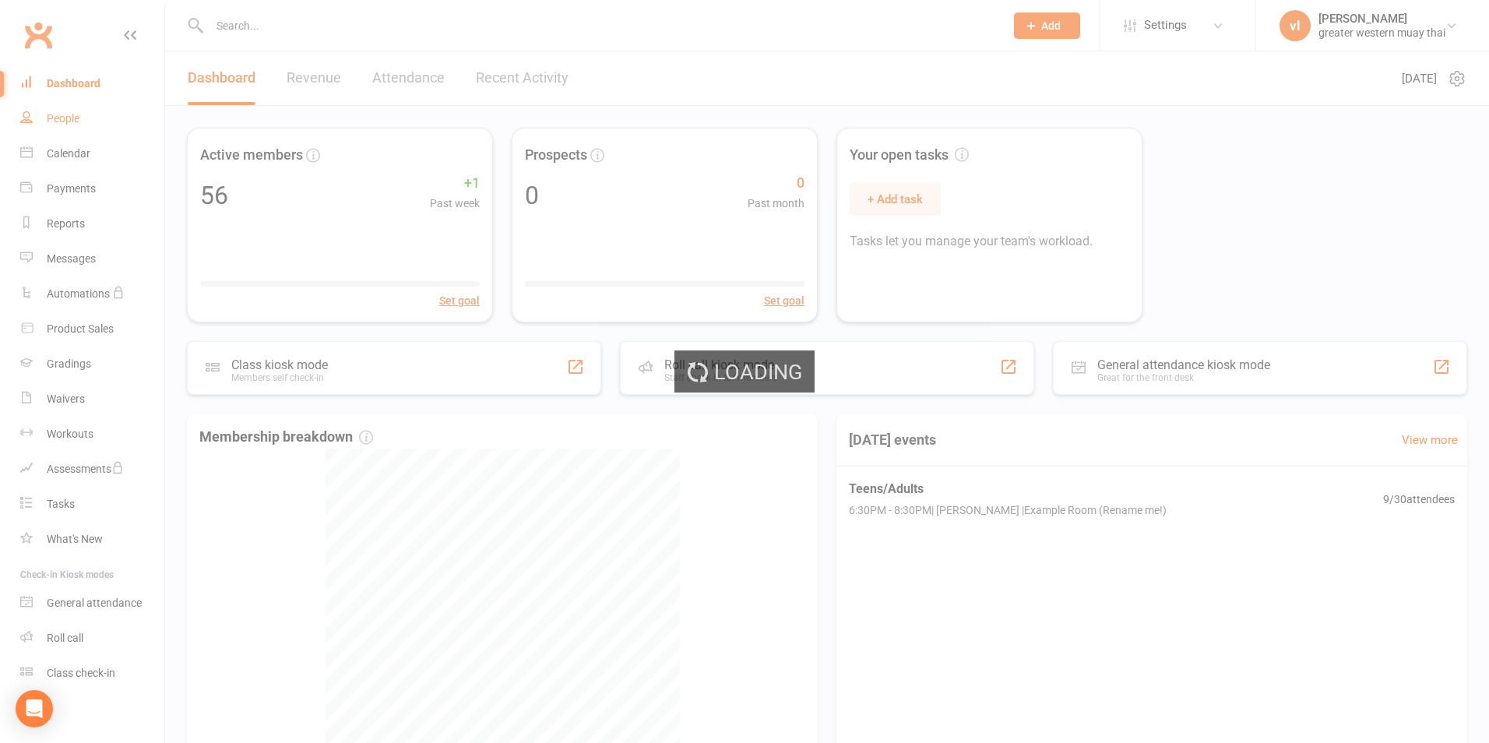
select select "25"
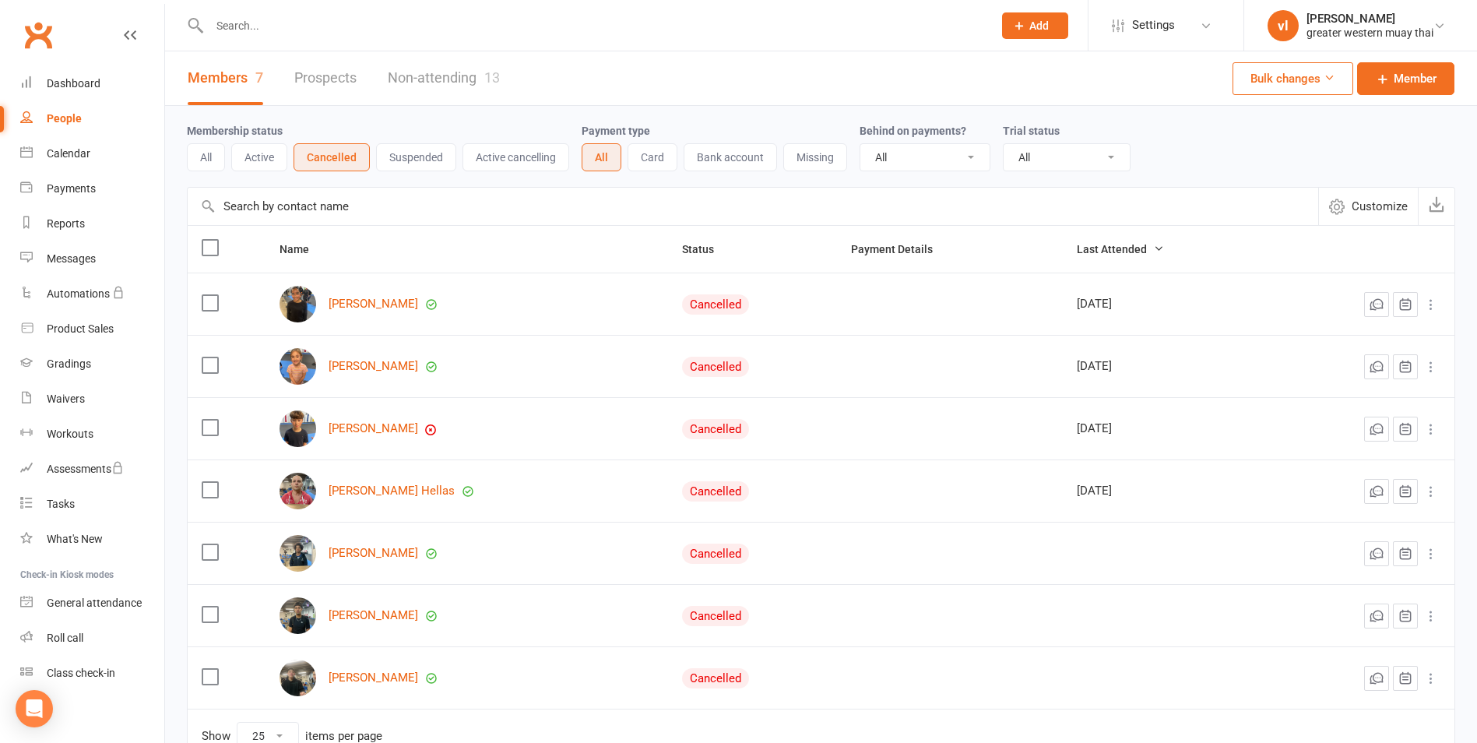
click at [258, 216] on input "text" at bounding box center [753, 206] width 1131 height 37
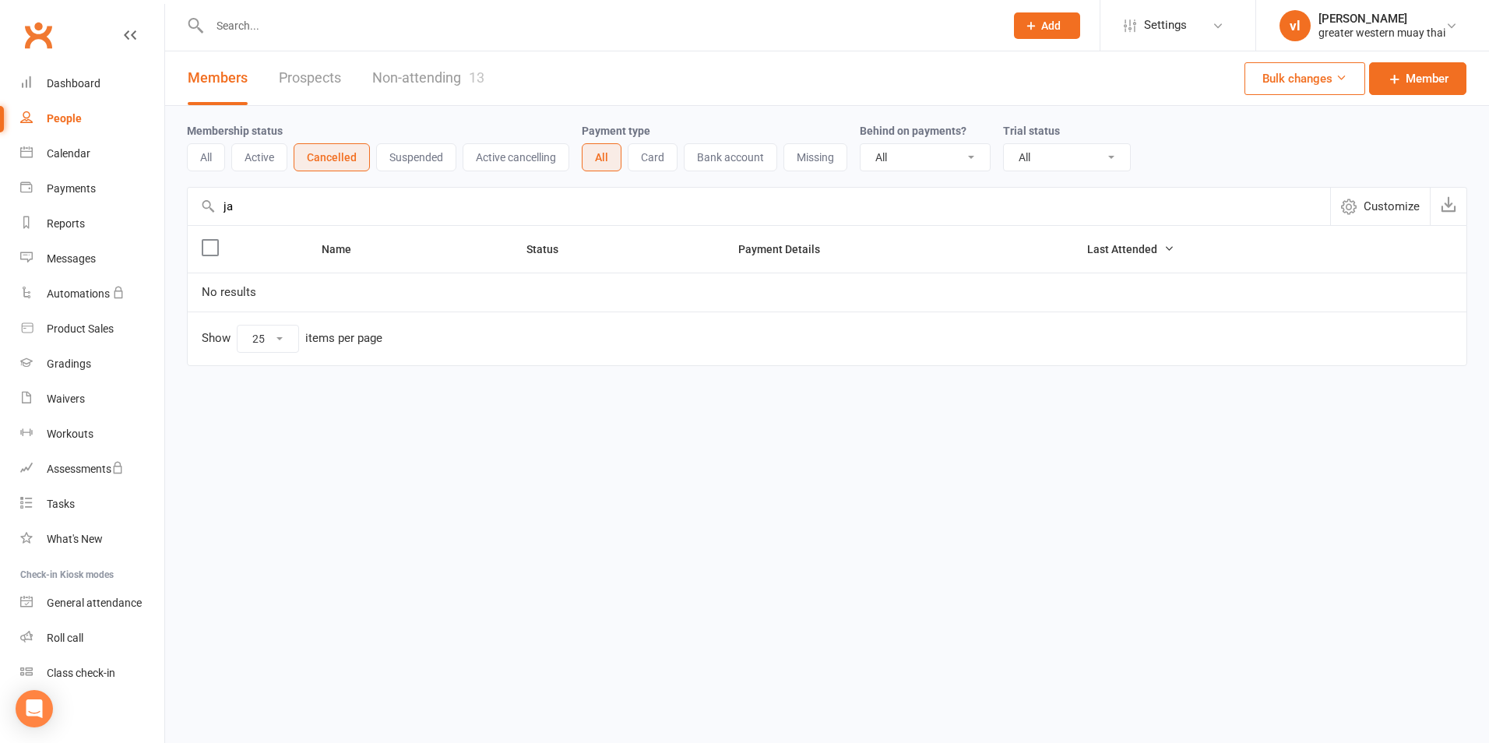
type input "j"
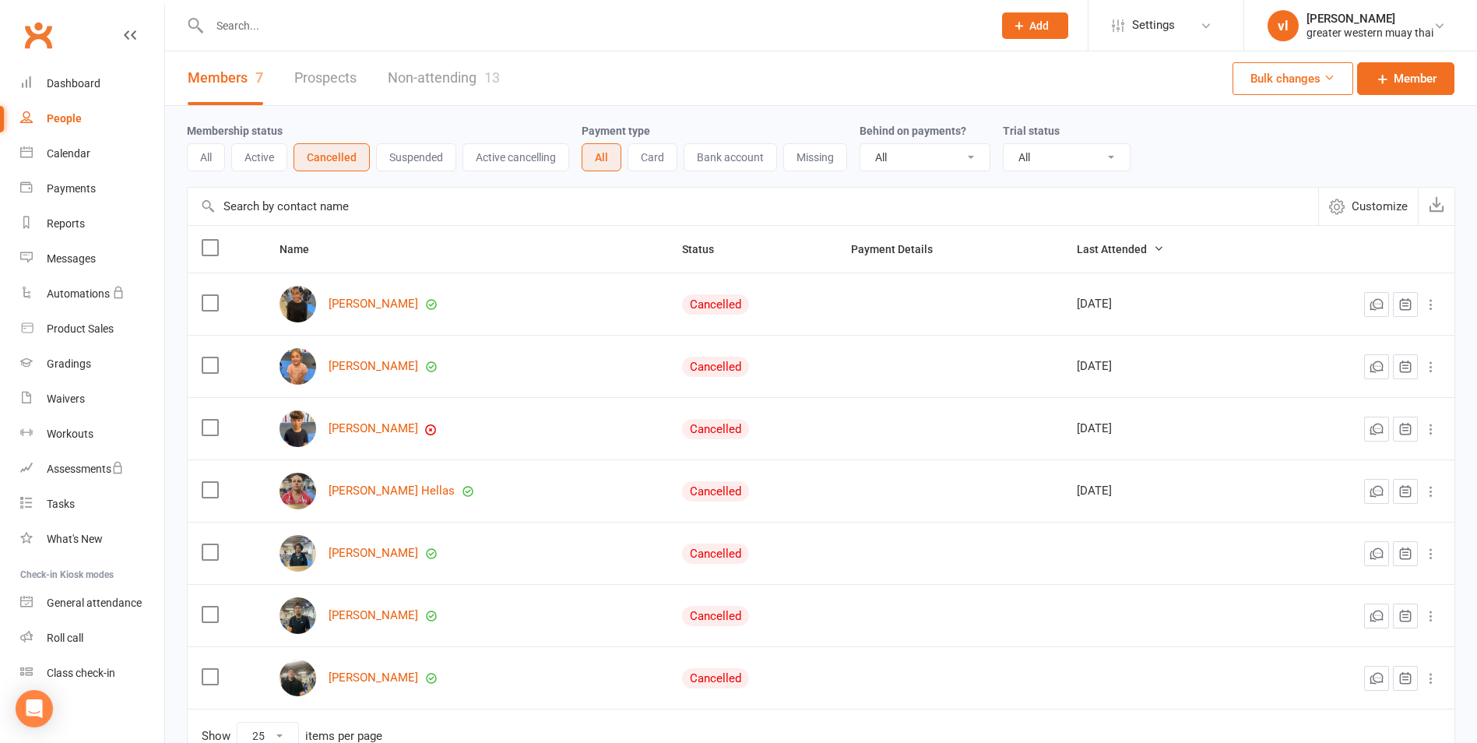
click at [195, 147] on button "All" at bounding box center [206, 157] width 38 height 28
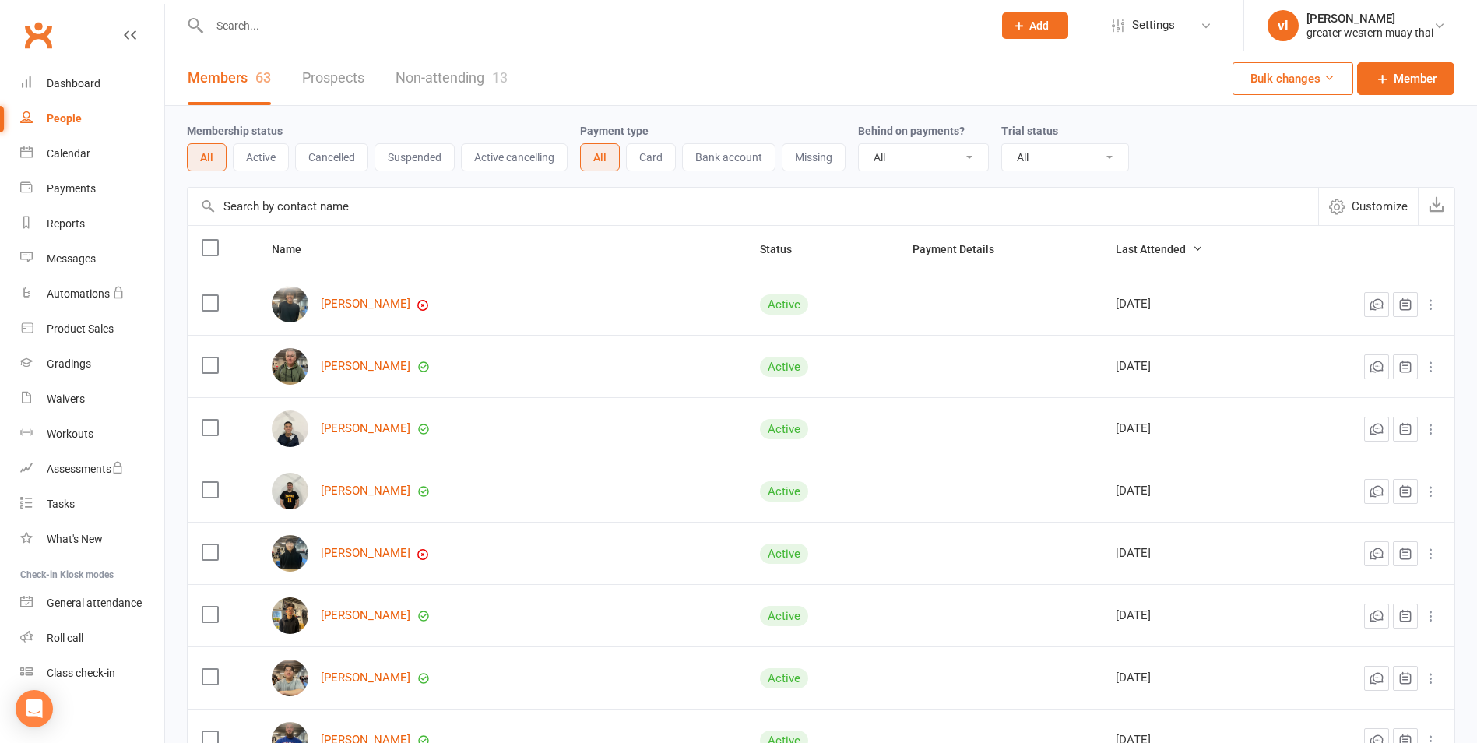
click at [269, 202] on input "text" at bounding box center [753, 206] width 1131 height 37
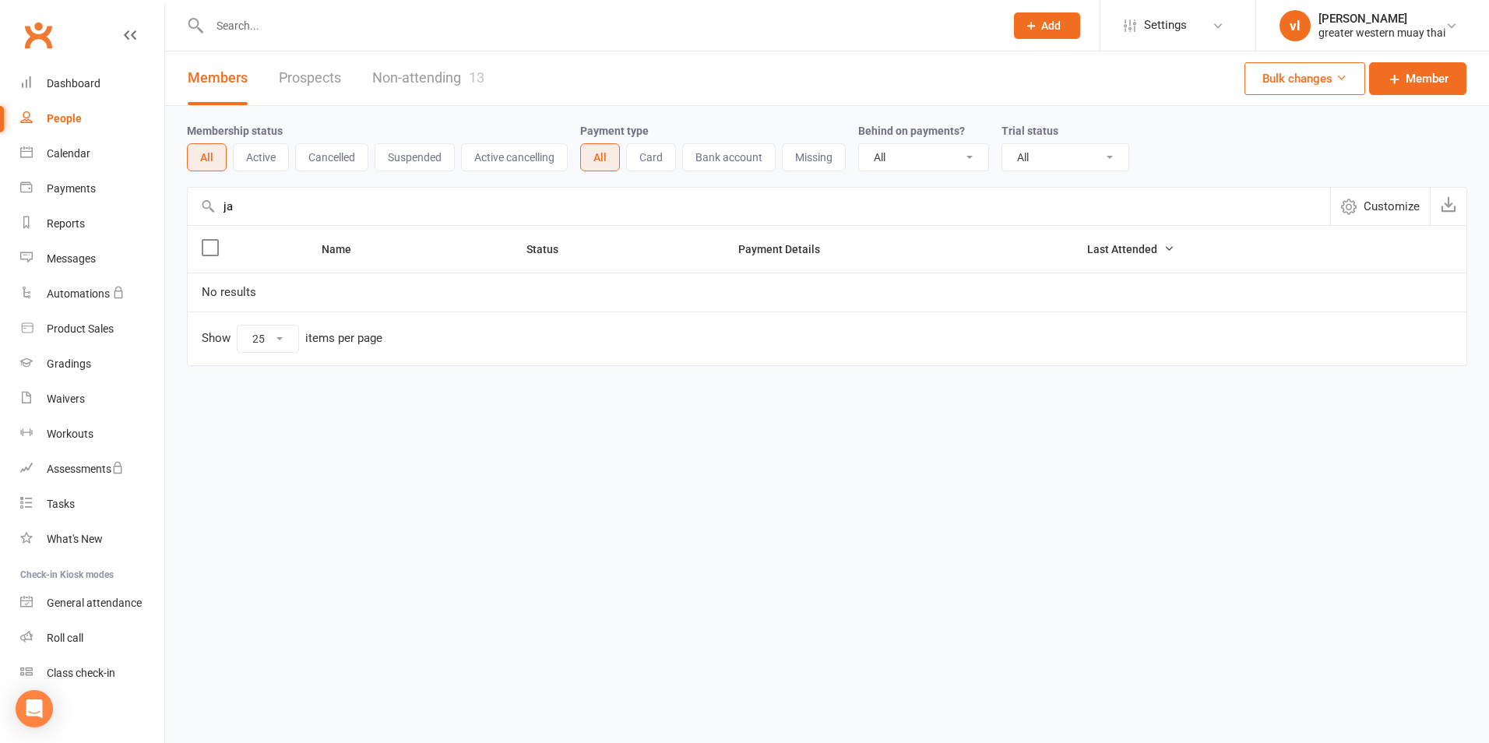
type input "j"
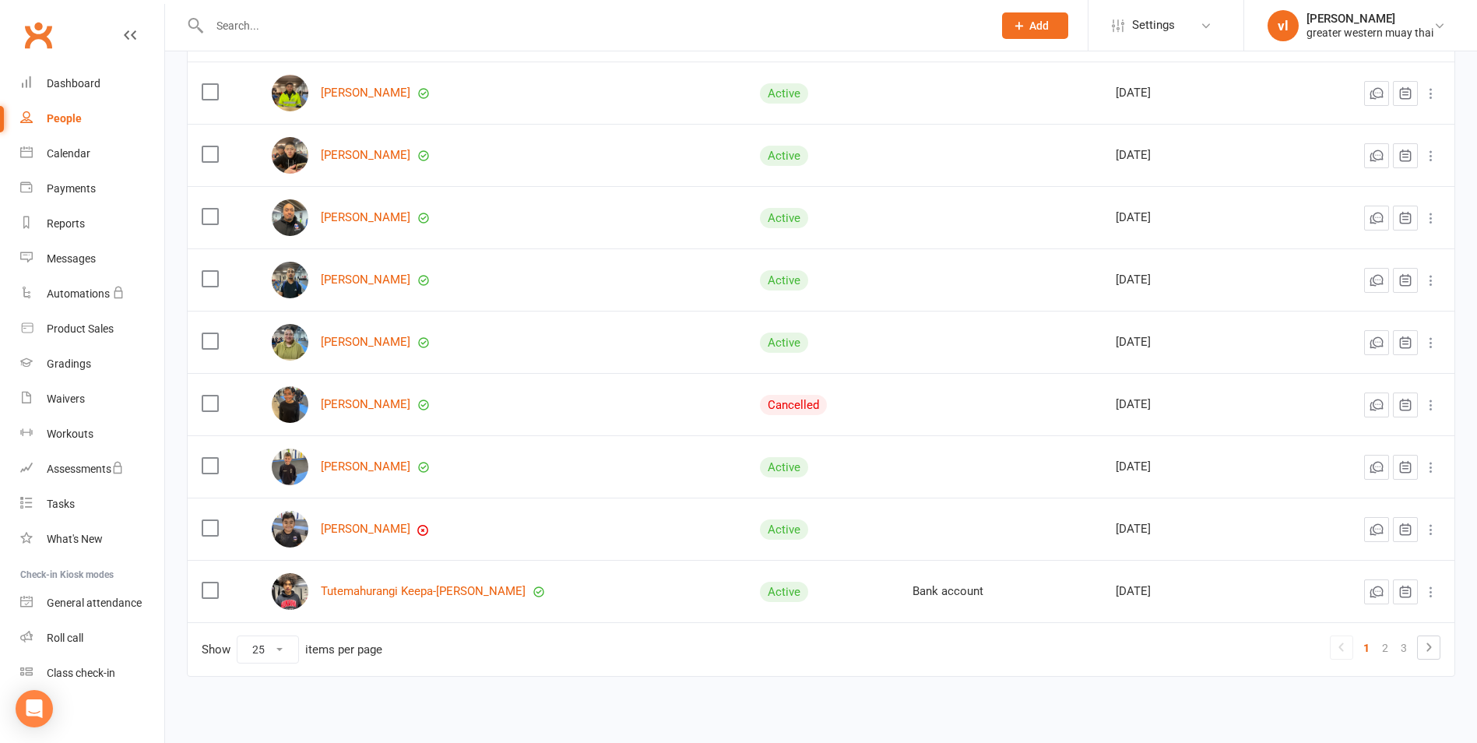
scroll to position [1226, 0]
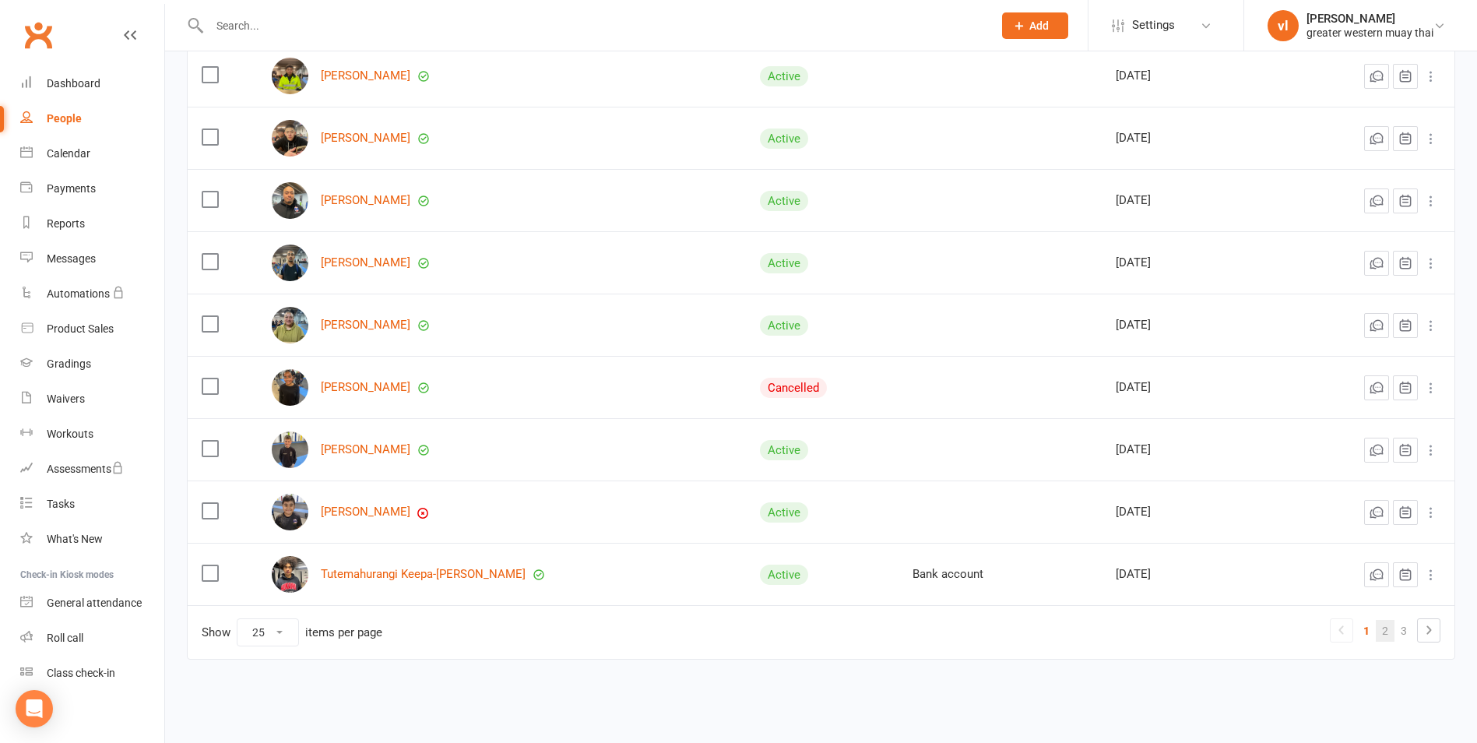
click at [1385, 633] on link "2" at bounding box center [1385, 631] width 19 height 22
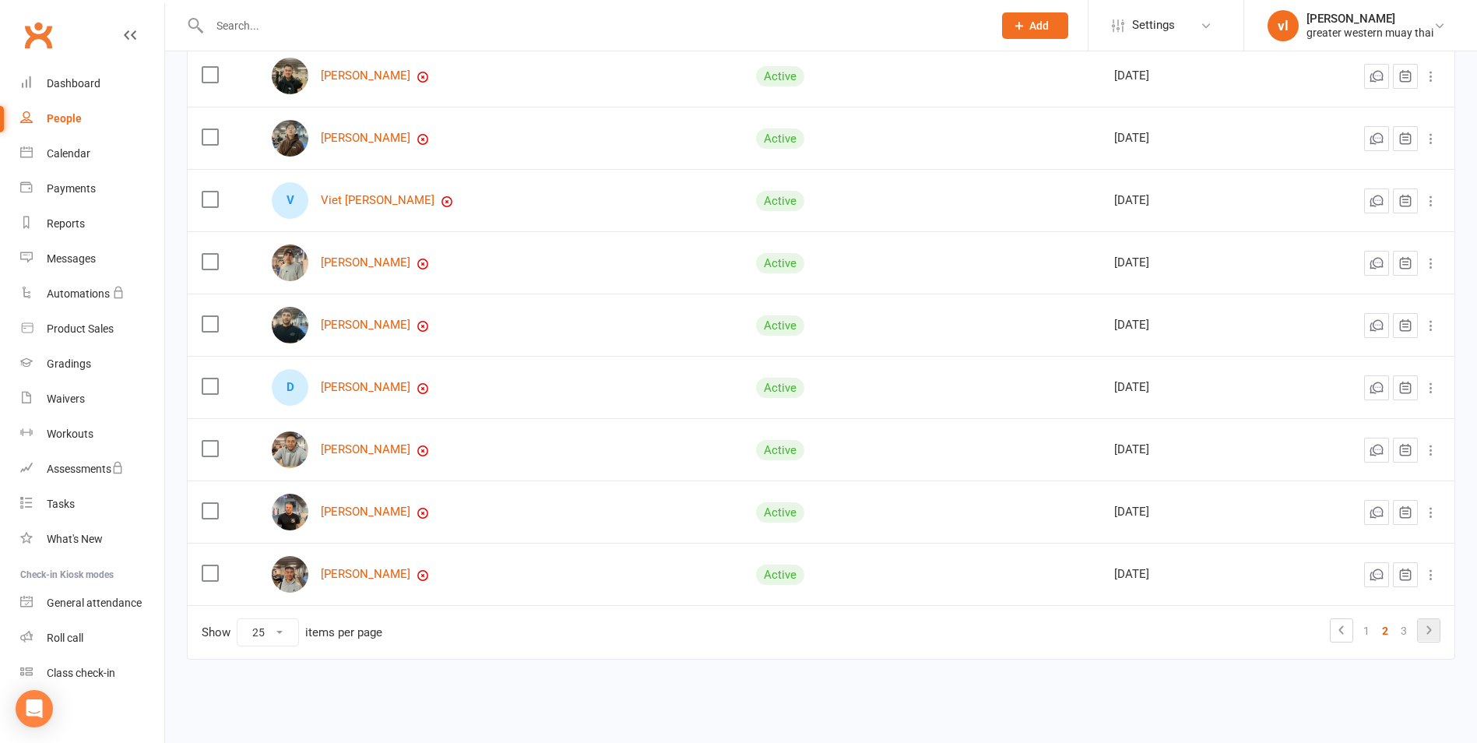
click at [1422, 629] on icon at bounding box center [1428, 630] width 19 height 19
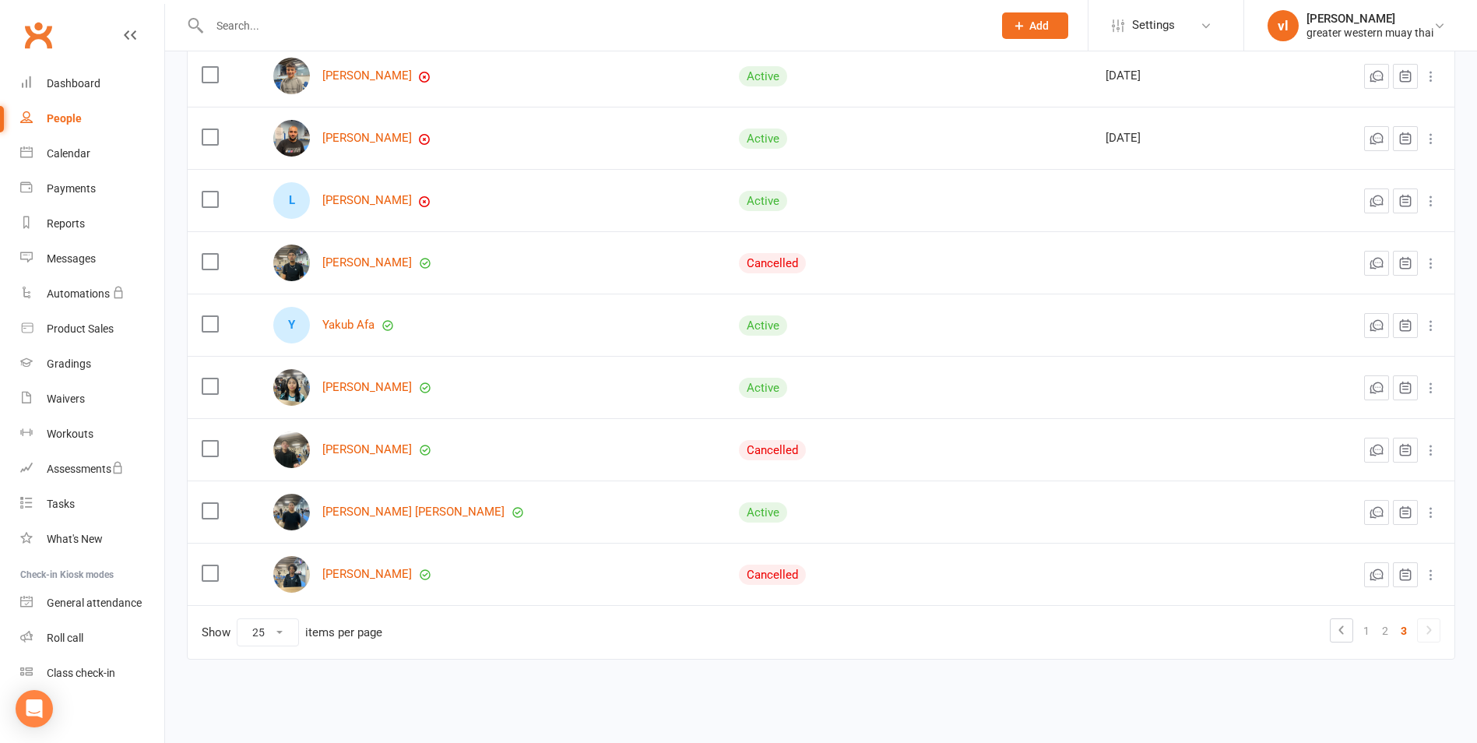
scroll to position [478, 0]
click at [1380, 631] on link "2" at bounding box center [1385, 631] width 19 height 22
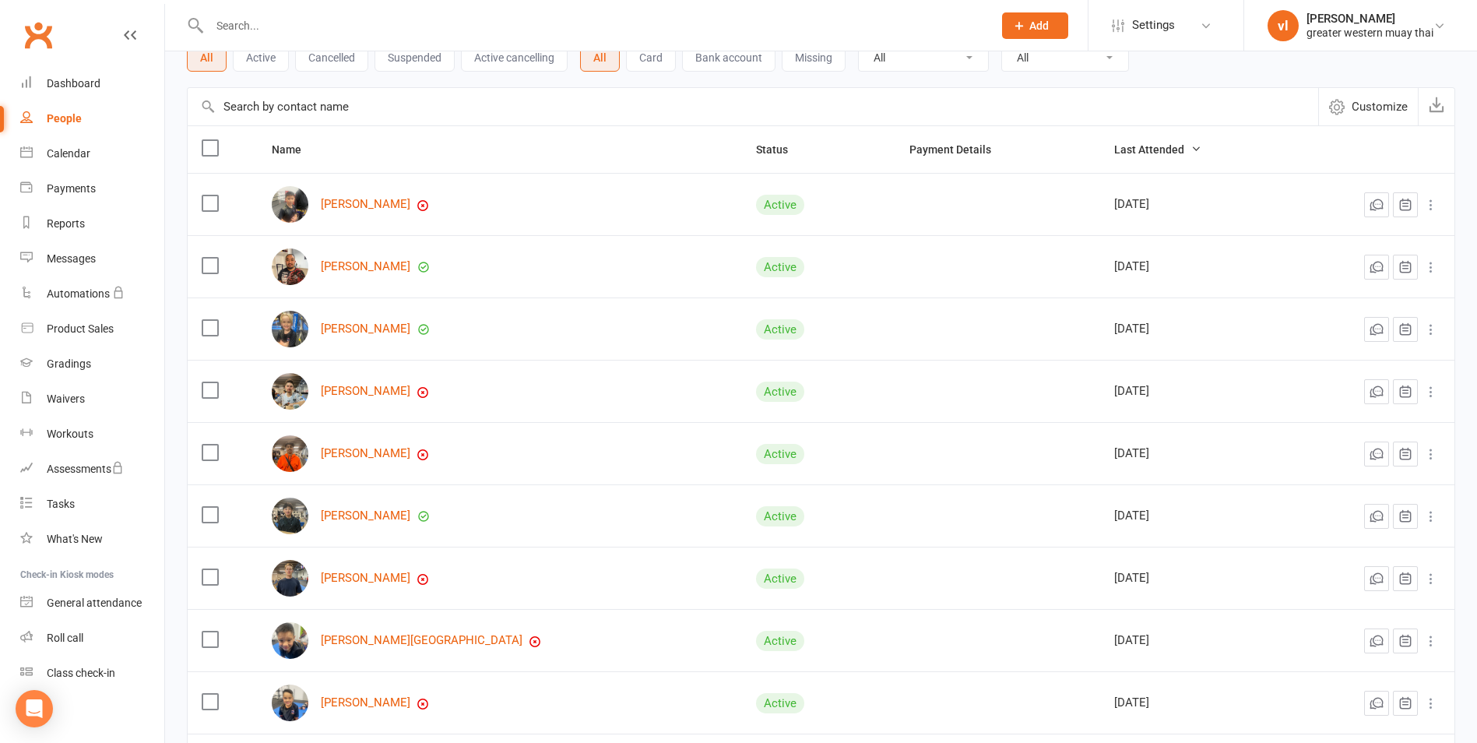
scroll to position [89, 0]
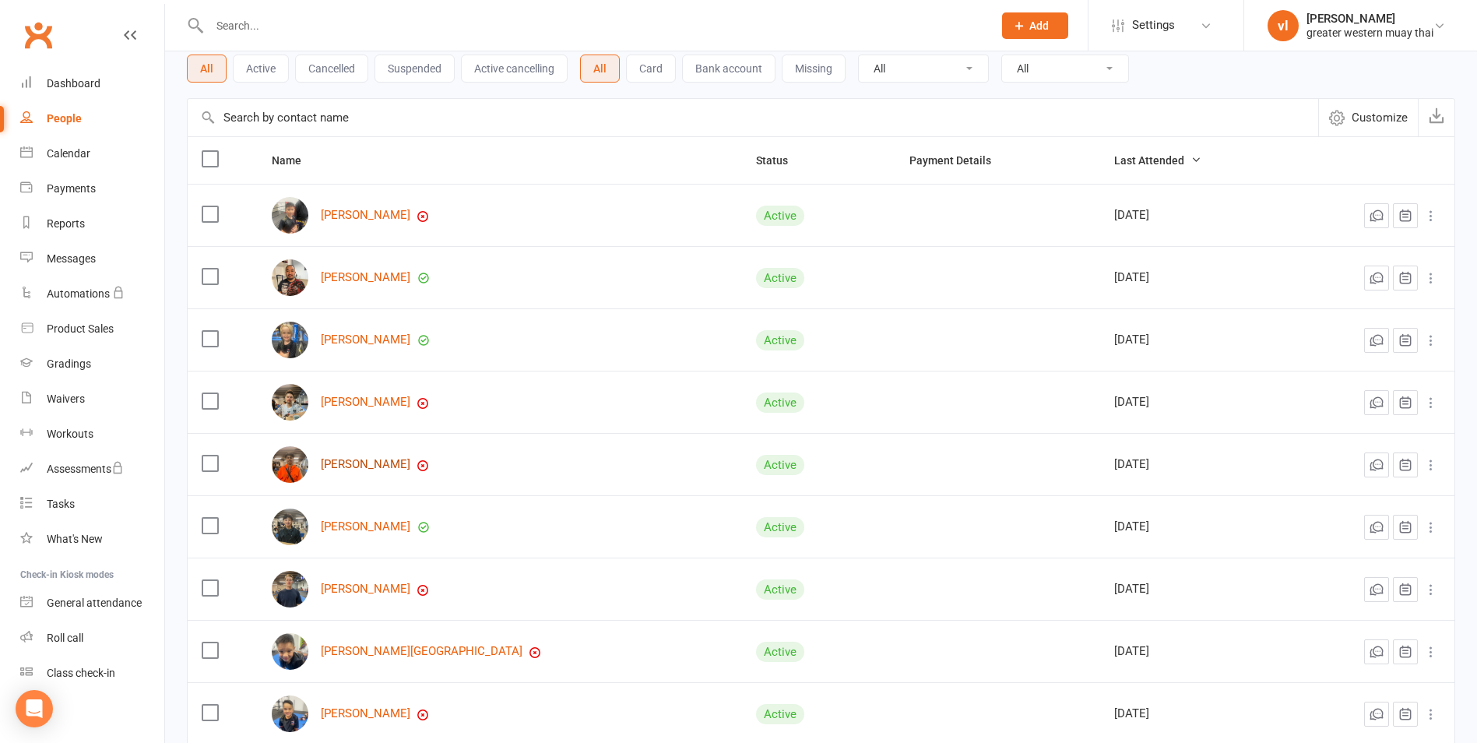
click at [344, 466] on link "Fadeel Ali" at bounding box center [366, 464] width 90 height 13
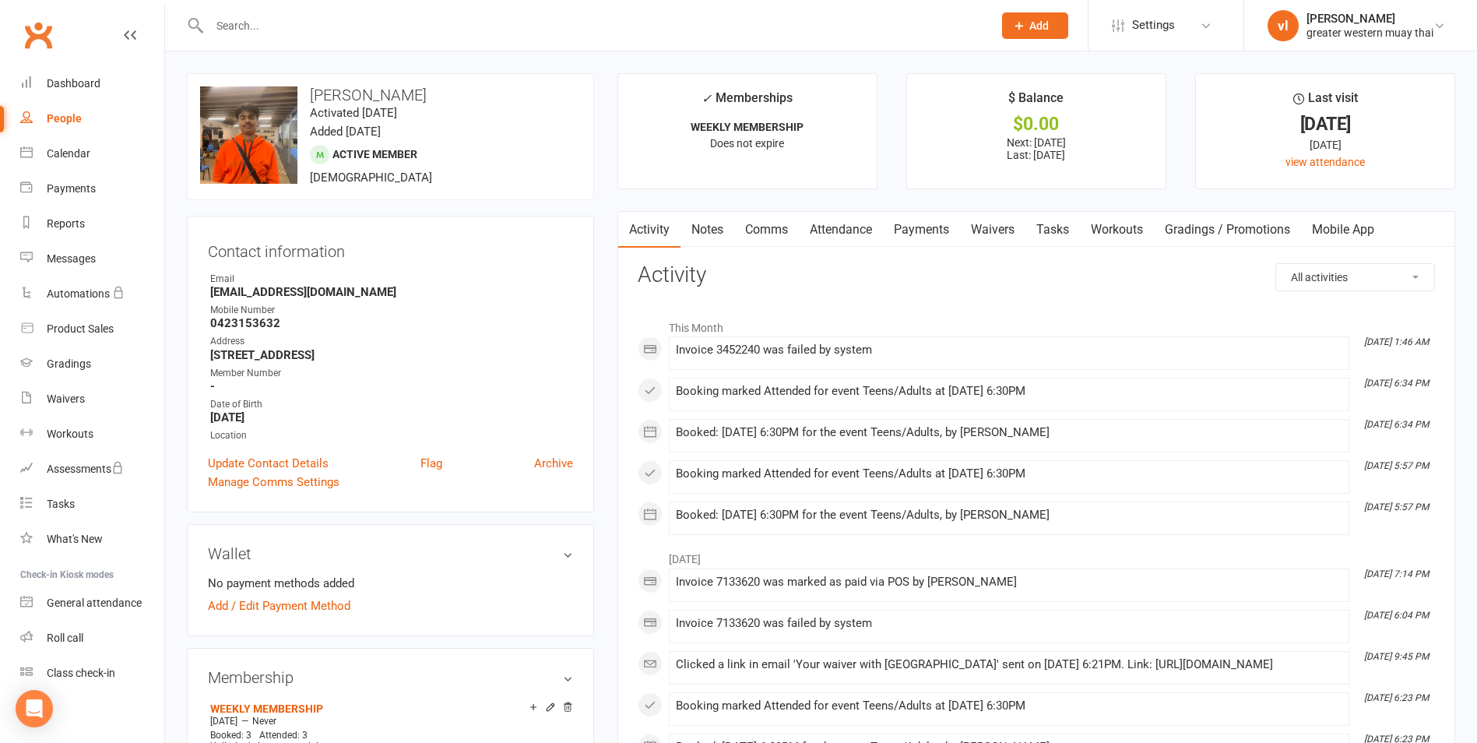
click at [58, 114] on div "People" at bounding box center [64, 118] width 35 height 12
select select "25"
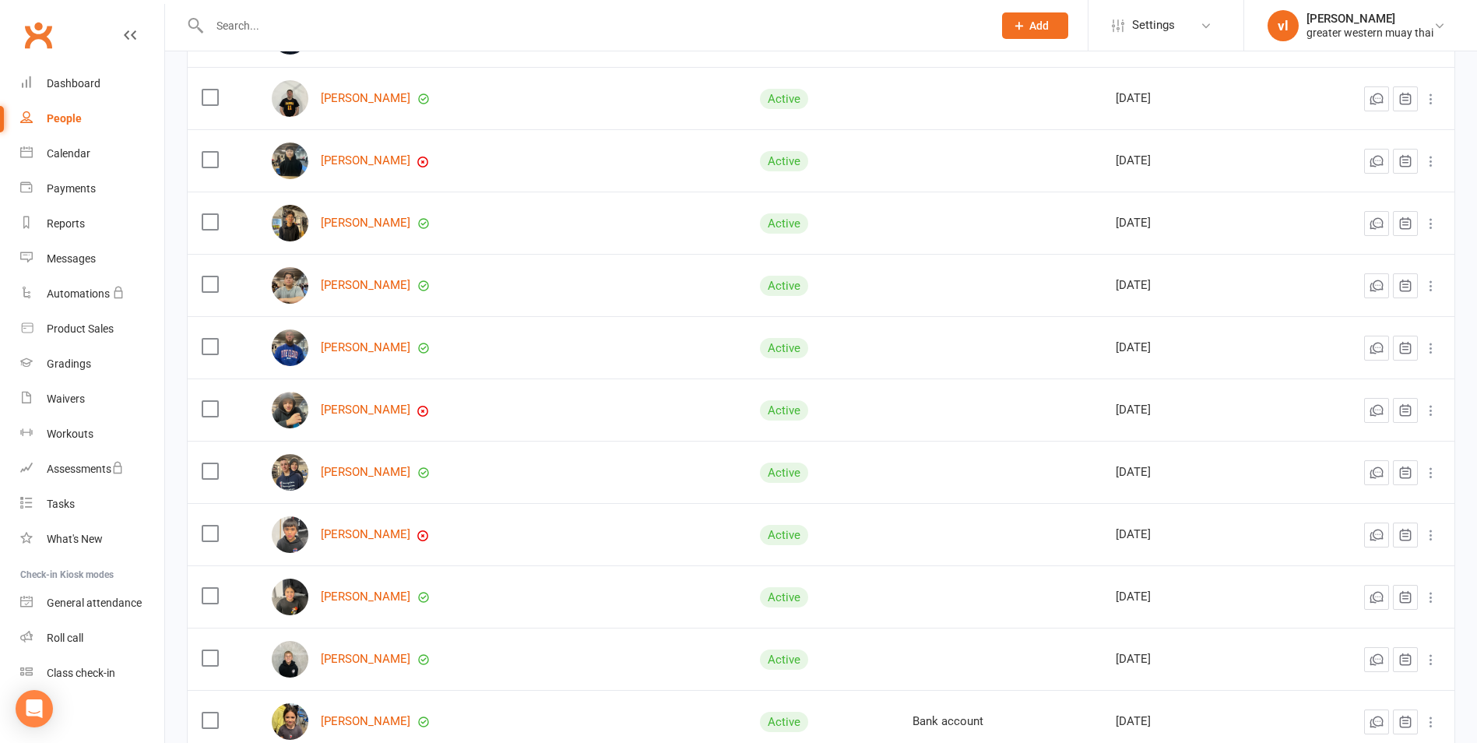
scroll to position [369, 0]
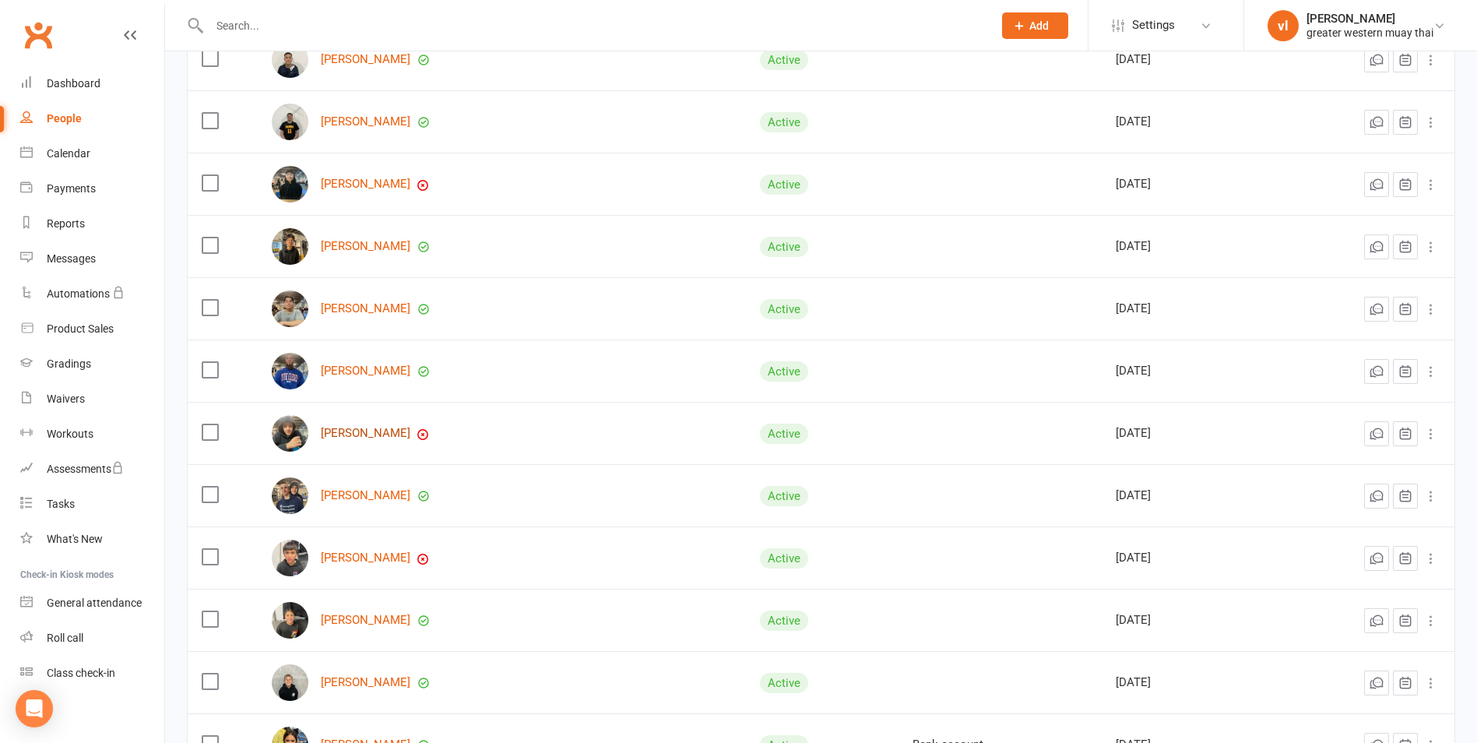
click at [354, 431] on link "Jayden Fuljek" at bounding box center [366, 433] width 90 height 13
